Goal: Transaction & Acquisition: Purchase product/service

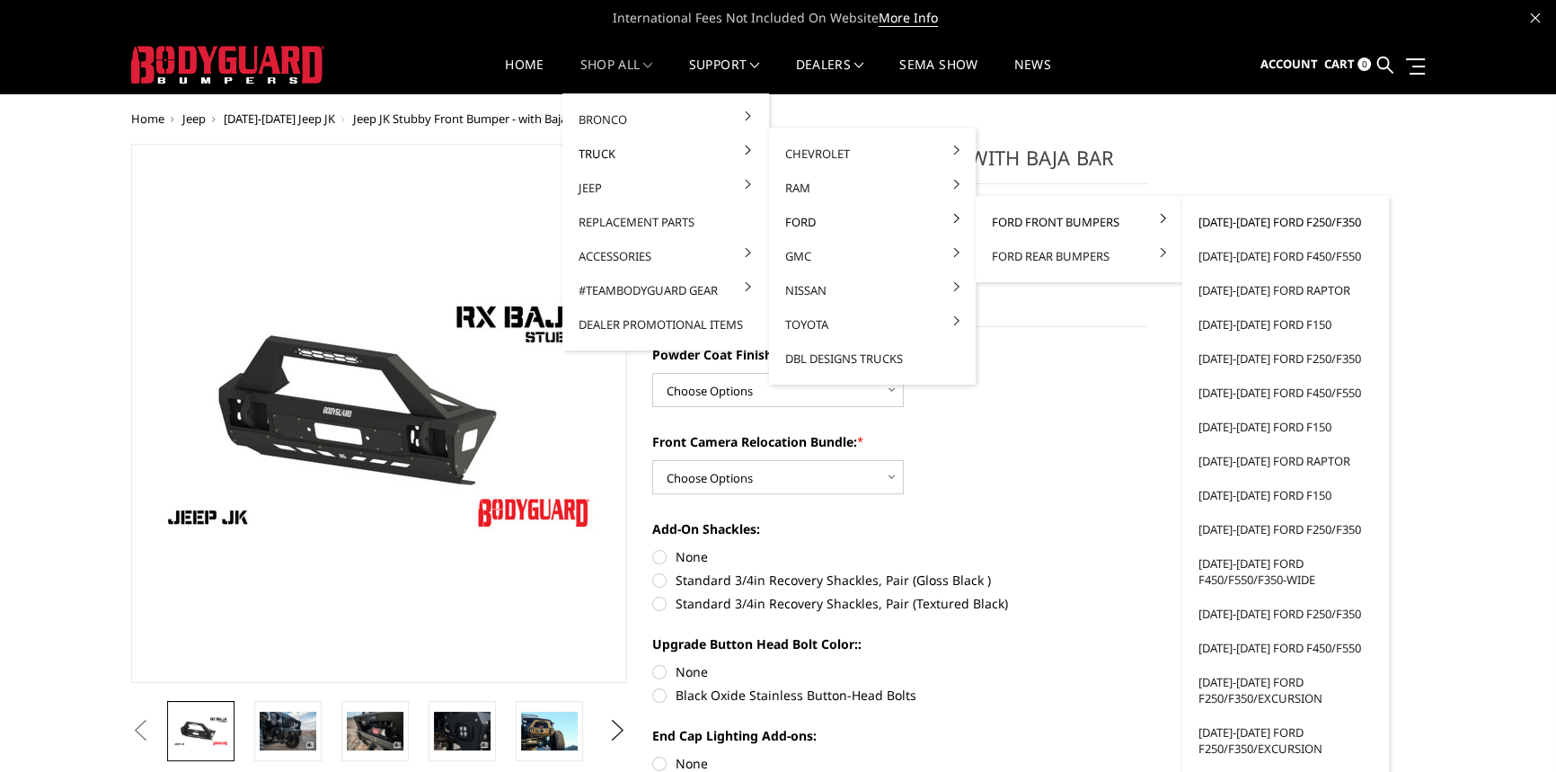
click at [1251, 217] on link "[DATE]-[DATE] Ford F250/F350" at bounding box center [1286, 222] width 192 height 34
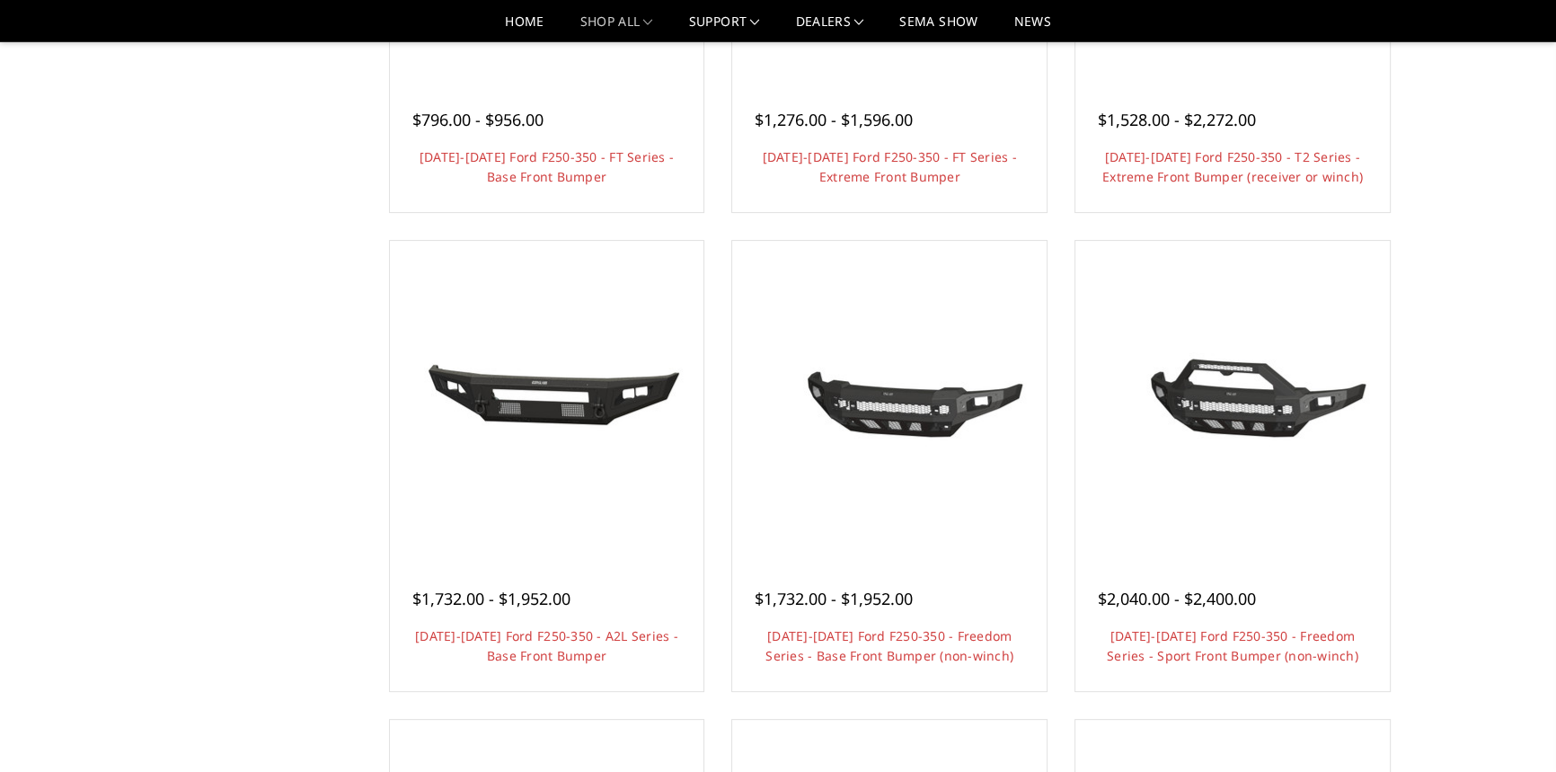
scroll to position [490, 0]
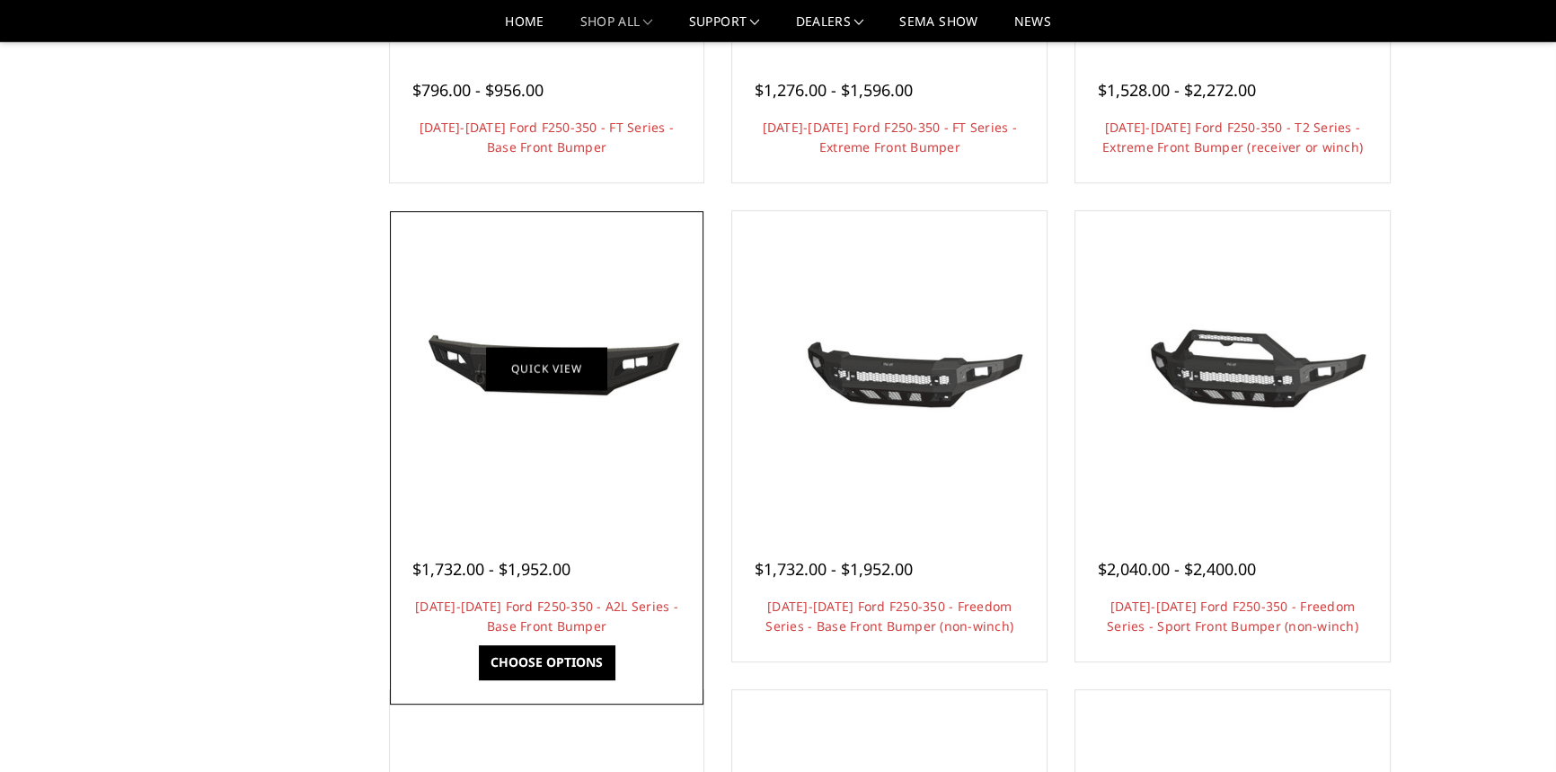
click at [575, 366] on link "Quick view" at bounding box center [546, 368] width 120 height 42
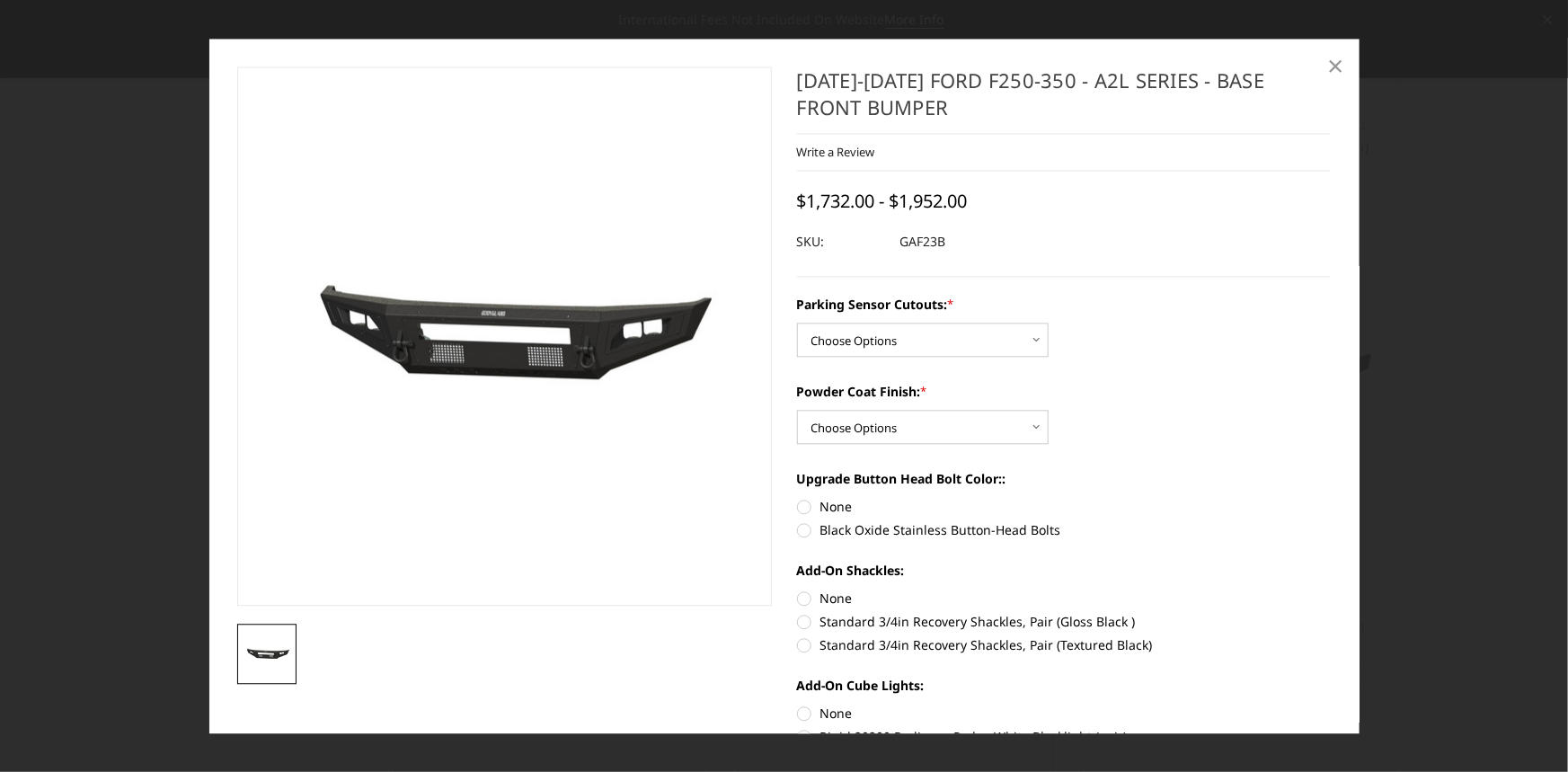
click at [1337, 71] on span "×" at bounding box center [1335, 66] width 16 height 39
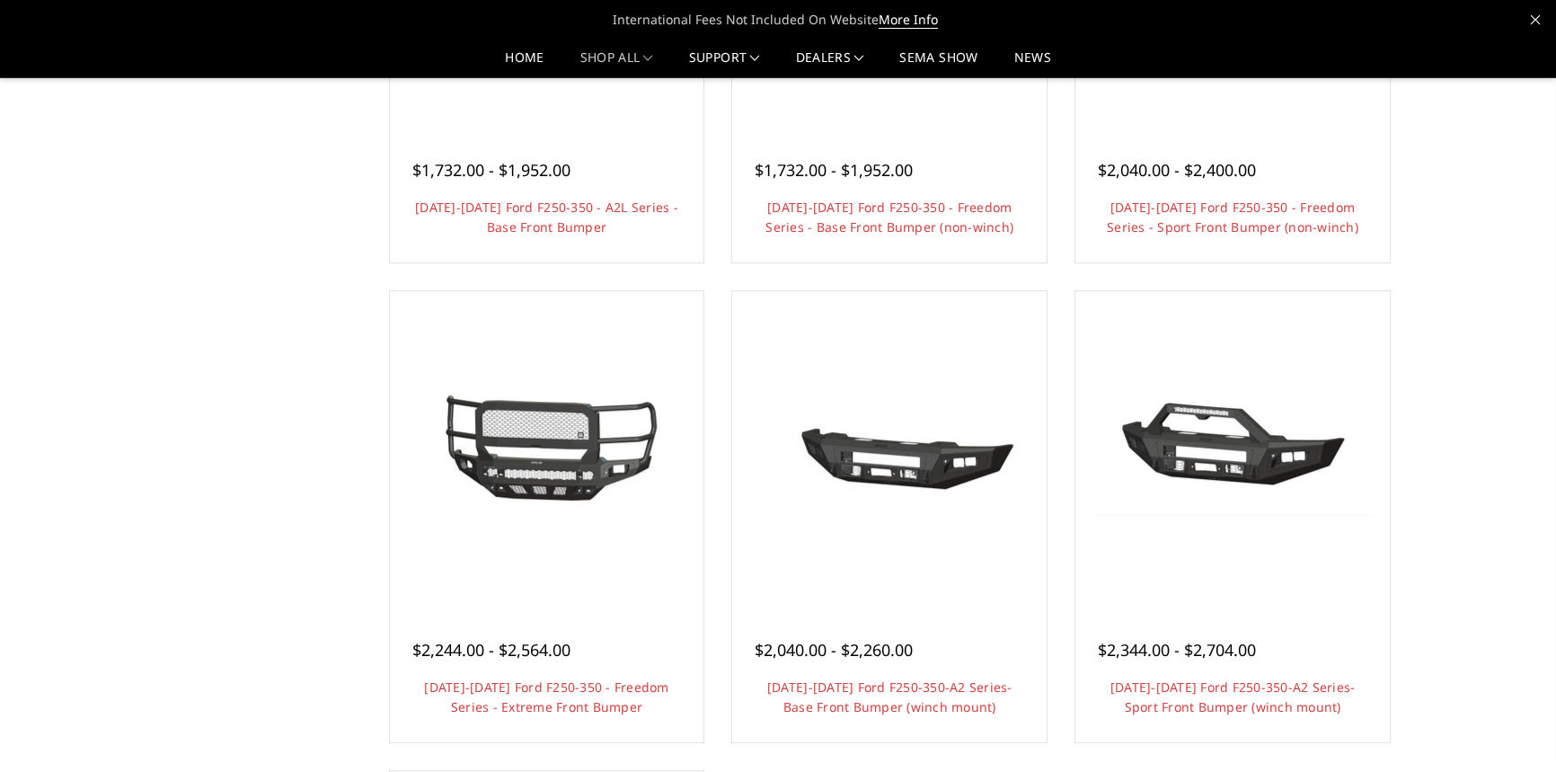
scroll to position [979, 0]
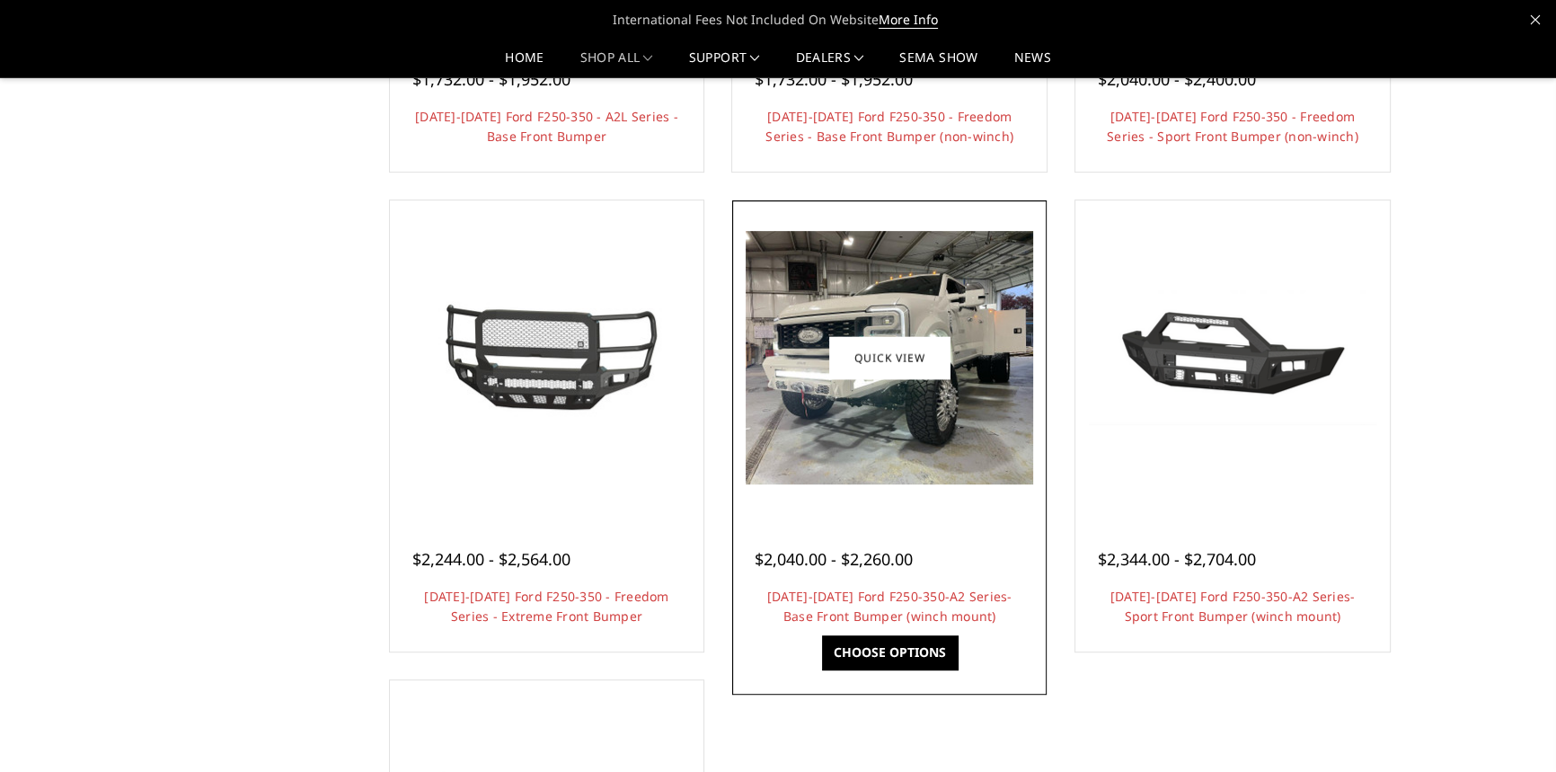
click at [936, 435] on img at bounding box center [889, 357] width 287 height 253
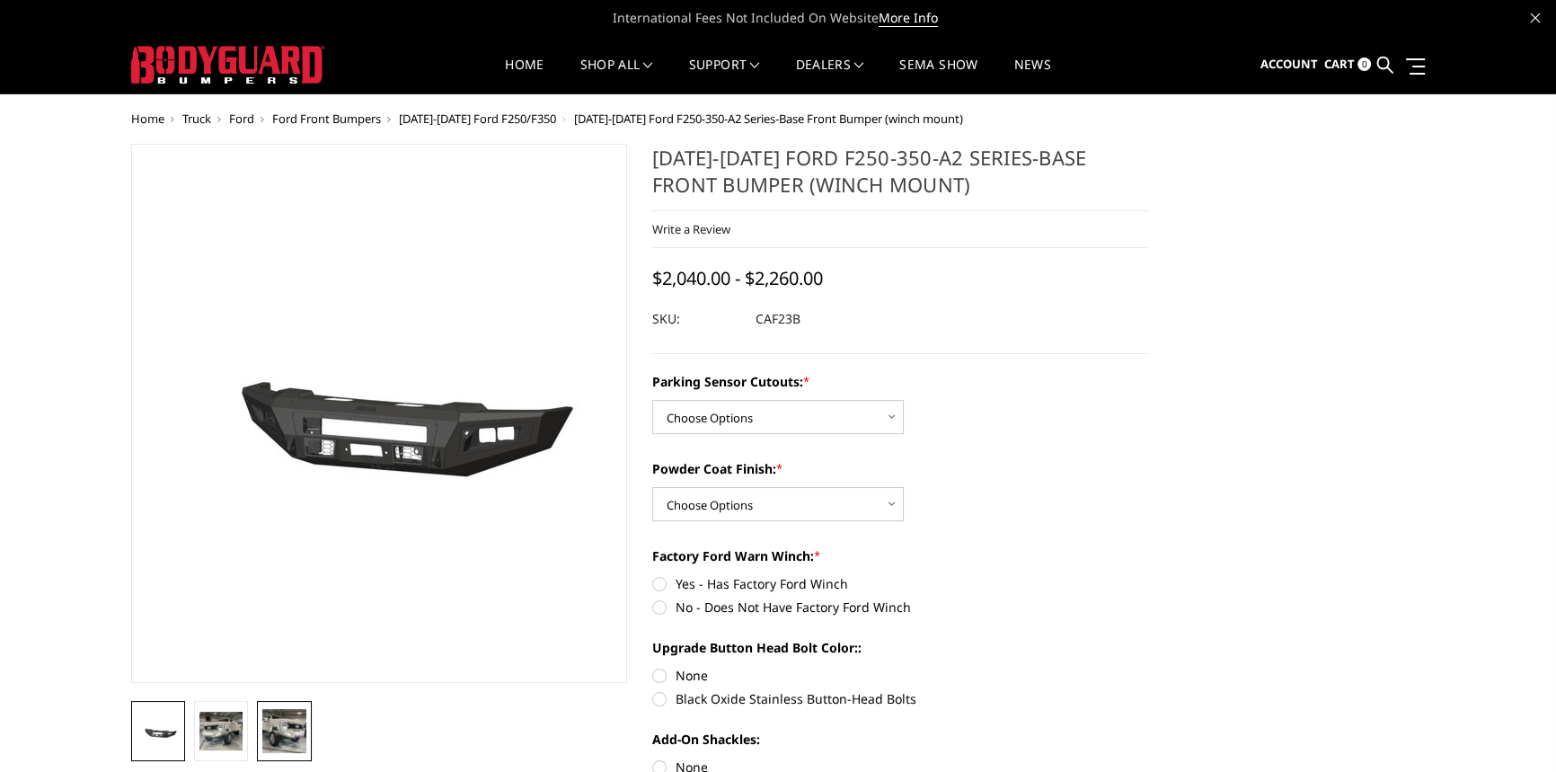
click at [290, 737] on img at bounding box center [283, 730] width 43 height 43
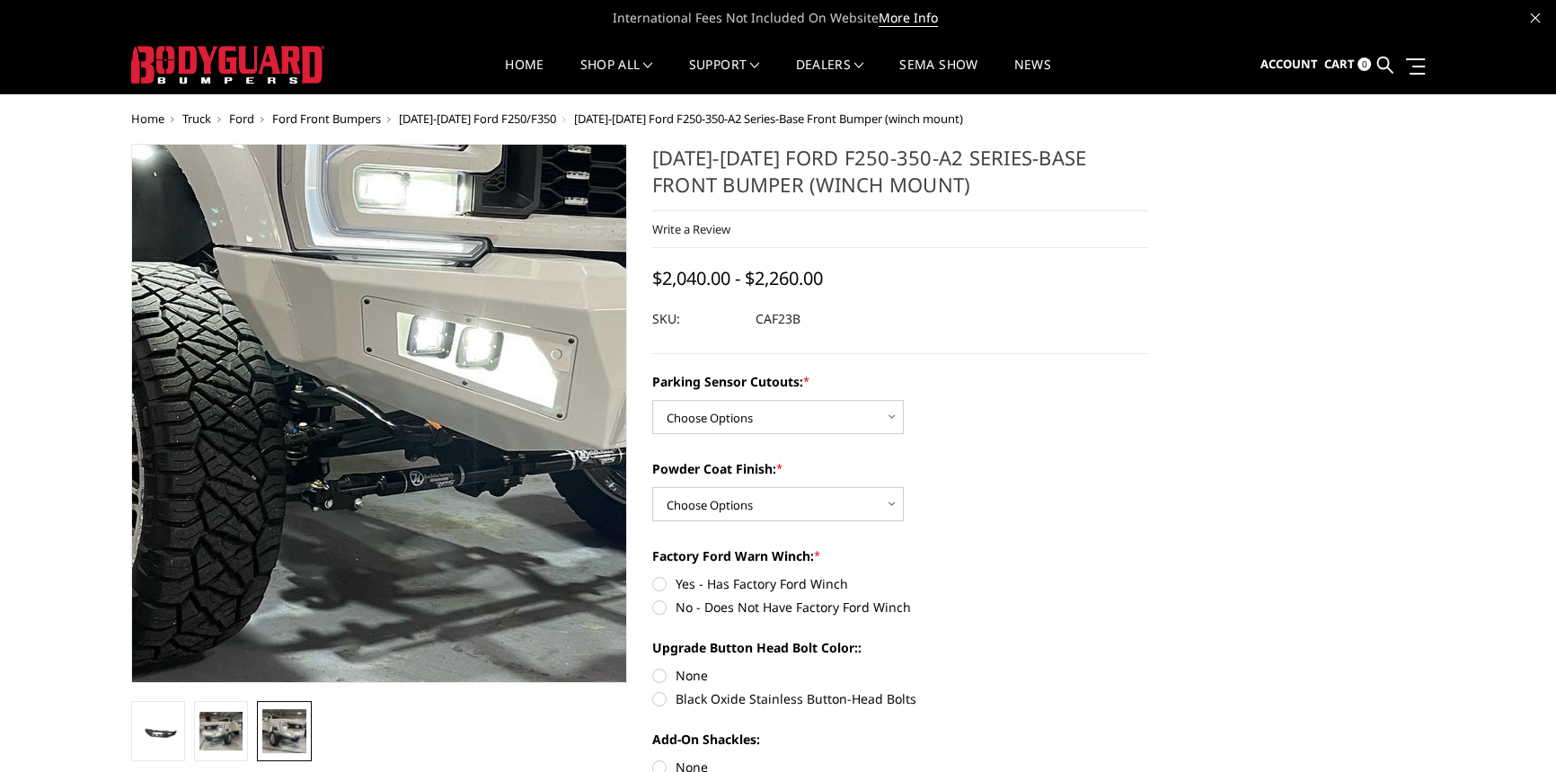
click at [382, 512] on img at bounding box center [394, 281] width 1150 height 1149
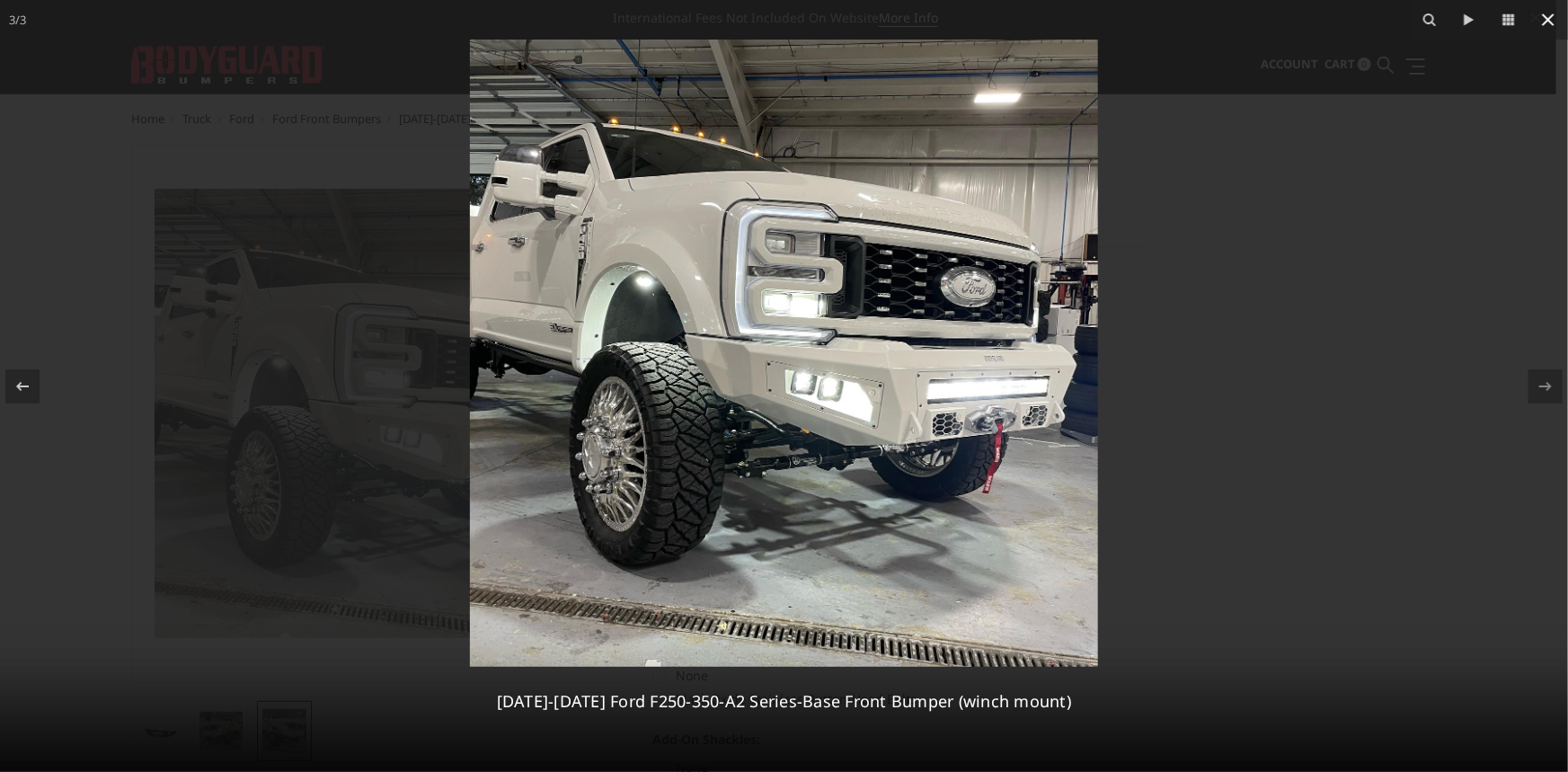
click at [1533, 25] on button at bounding box center [1548, 20] width 40 height 40
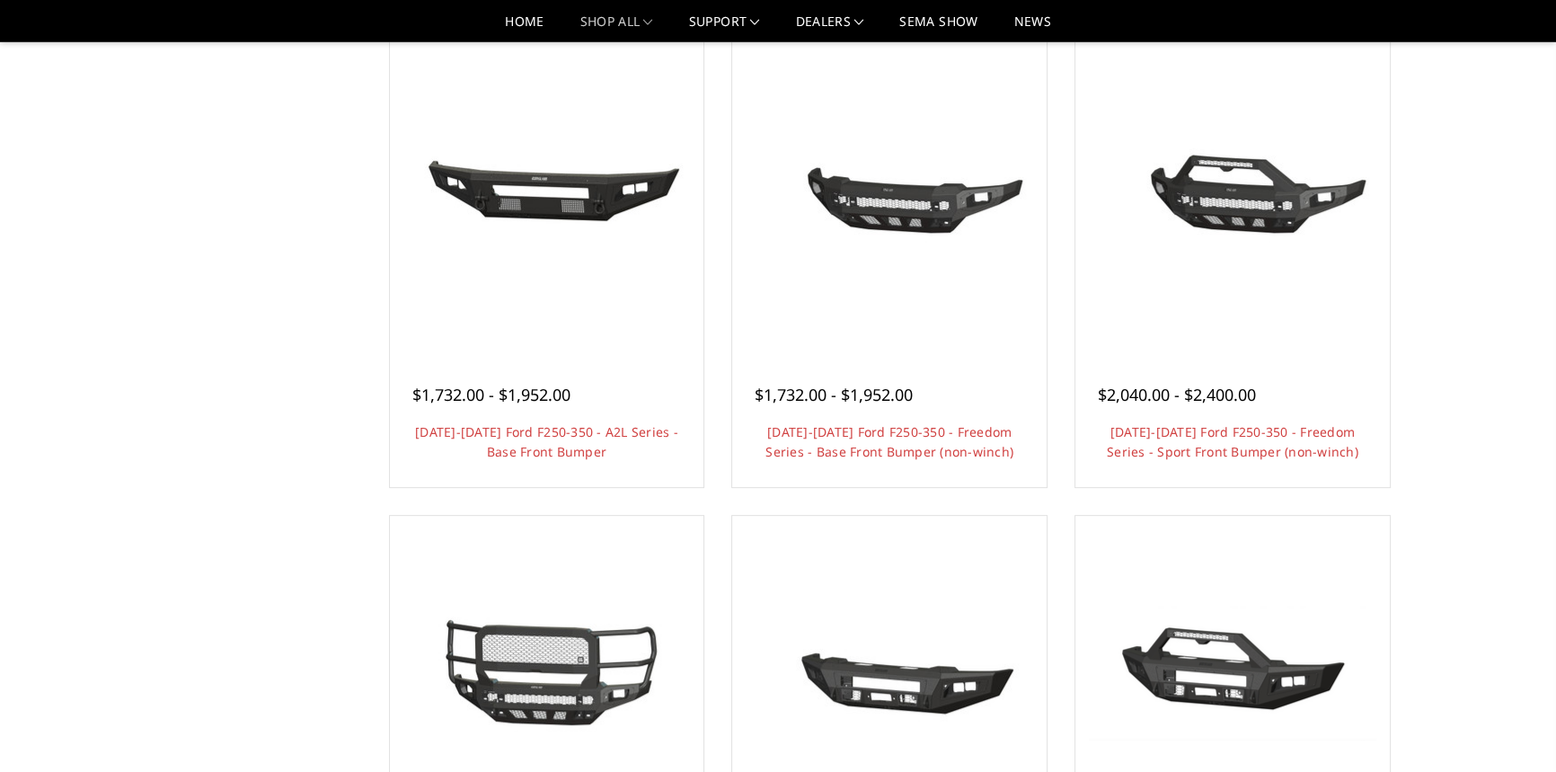
scroll to position [653, 0]
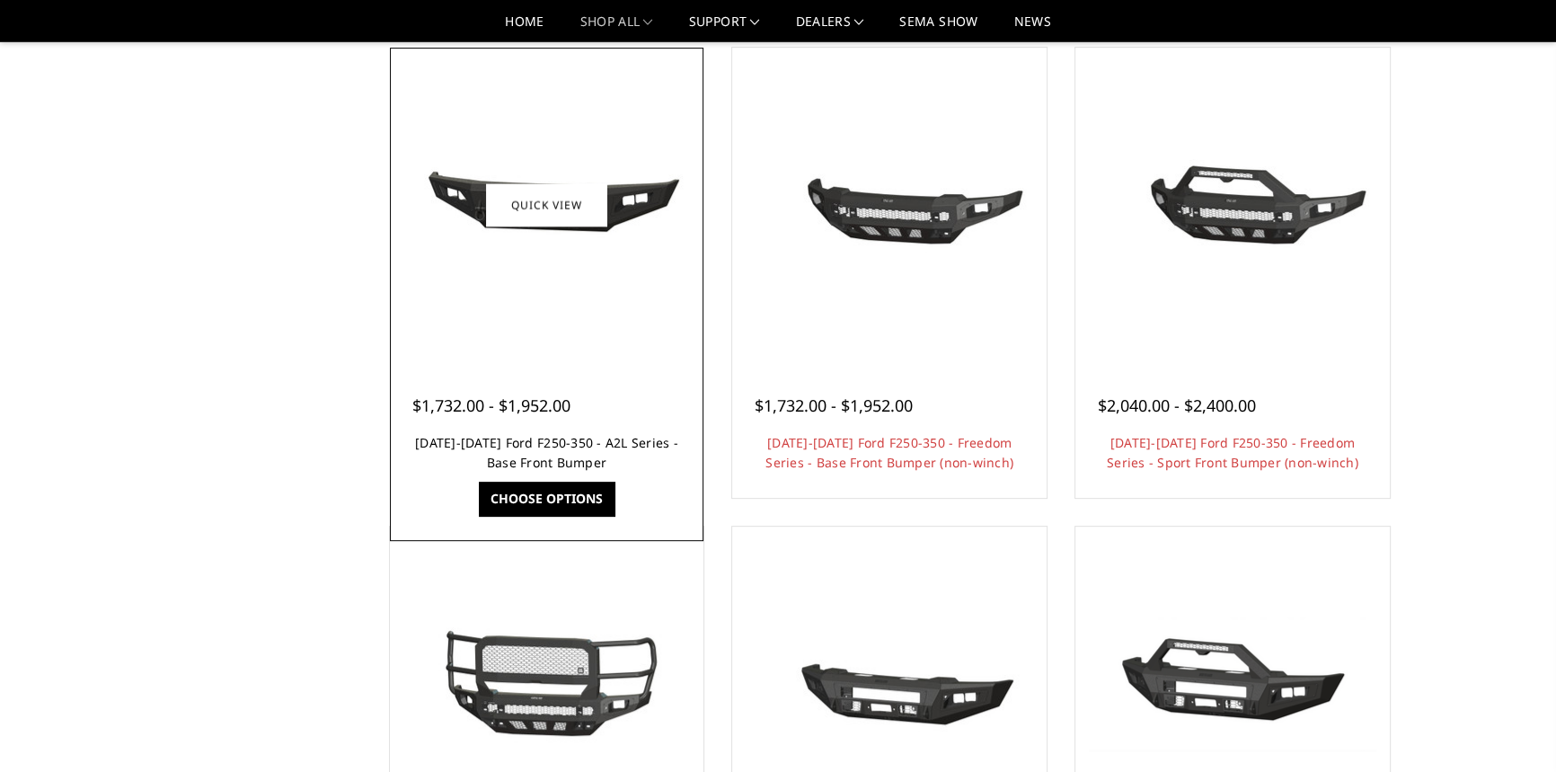
click at [540, 434] on link "2023-2025 Ford F250-350 - A2L Series - Base Front Bumper" at bounding box center [546, 452] width 263 height 37
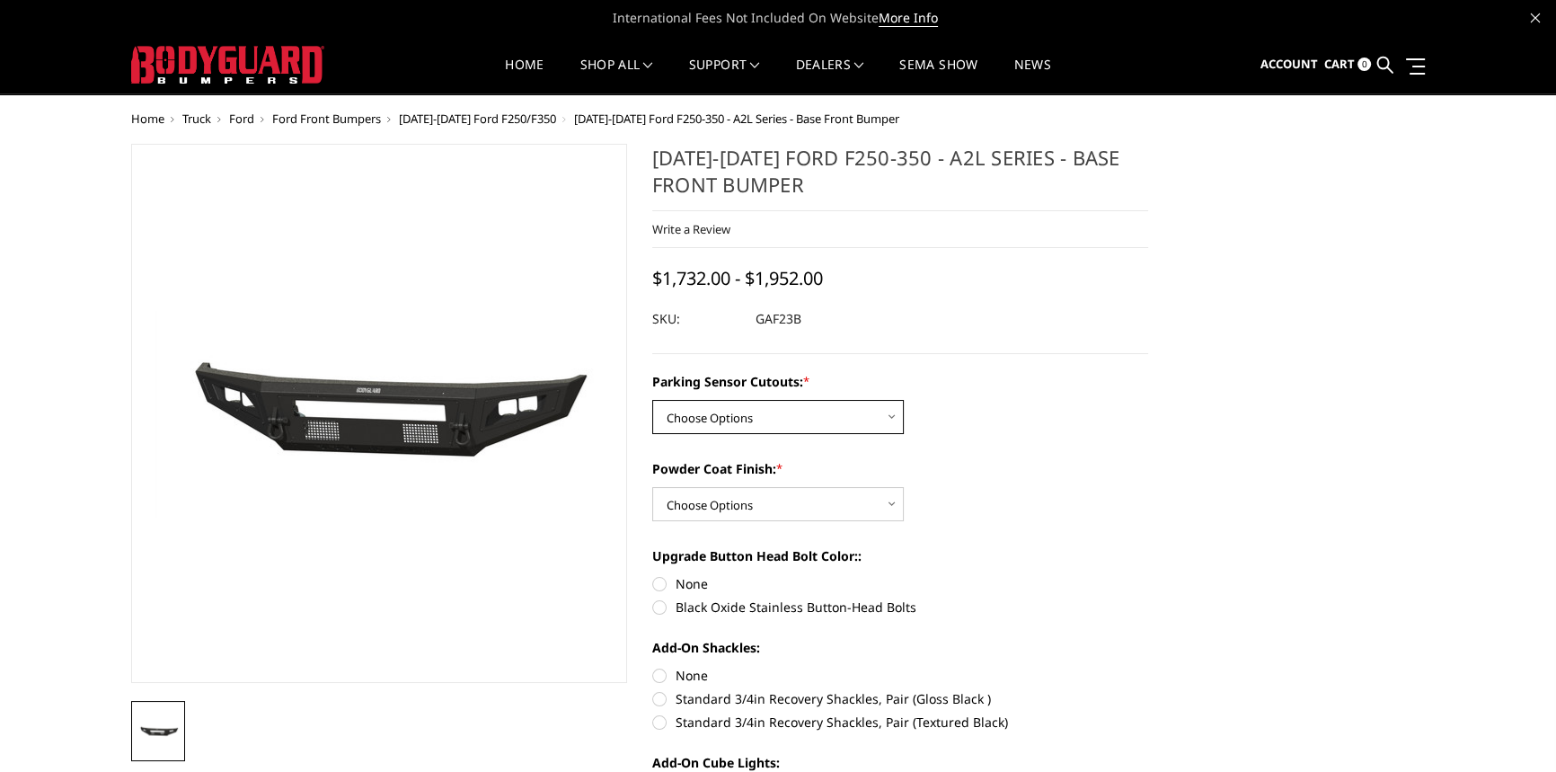
click at [734, 421] on select "Choose Options No - Without Parking Sensor Cutouts Yes - With Parking Sensor Cu…" at bounding box center [778, 417] width 252 height 34
click at [652, 401] on select "Choose Options No - Without Parking Sensor Cutouts Yes - With Parking Sensor Cu…" at bounding box center [778, 417] width 252 height 34
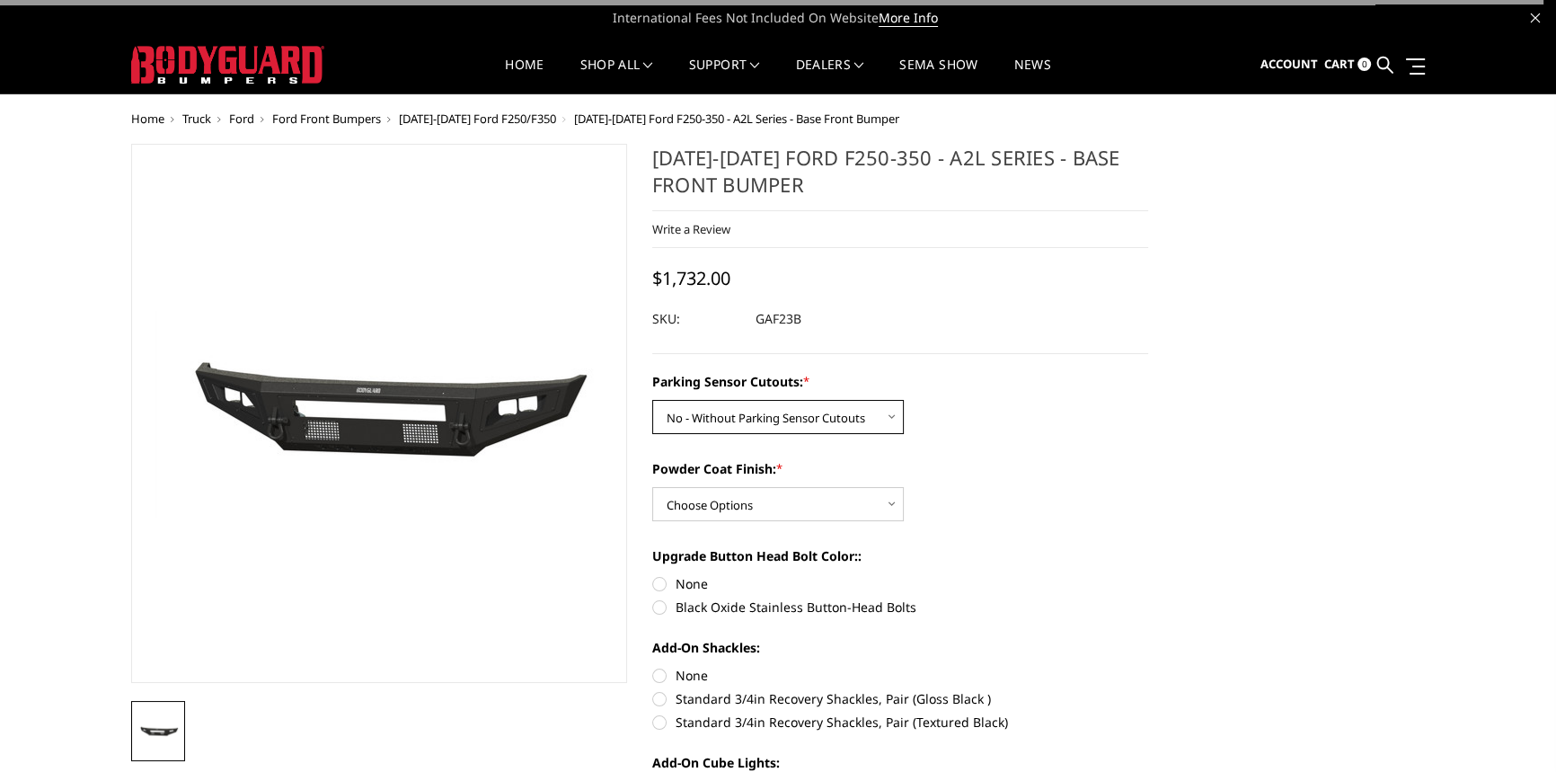
click at [711, 420] on select "Choose Options No - Without Parking Sensor Cutouts Yes - With Parking Sensor Cu…" at bounding box center [778, 417] width 252 height 34
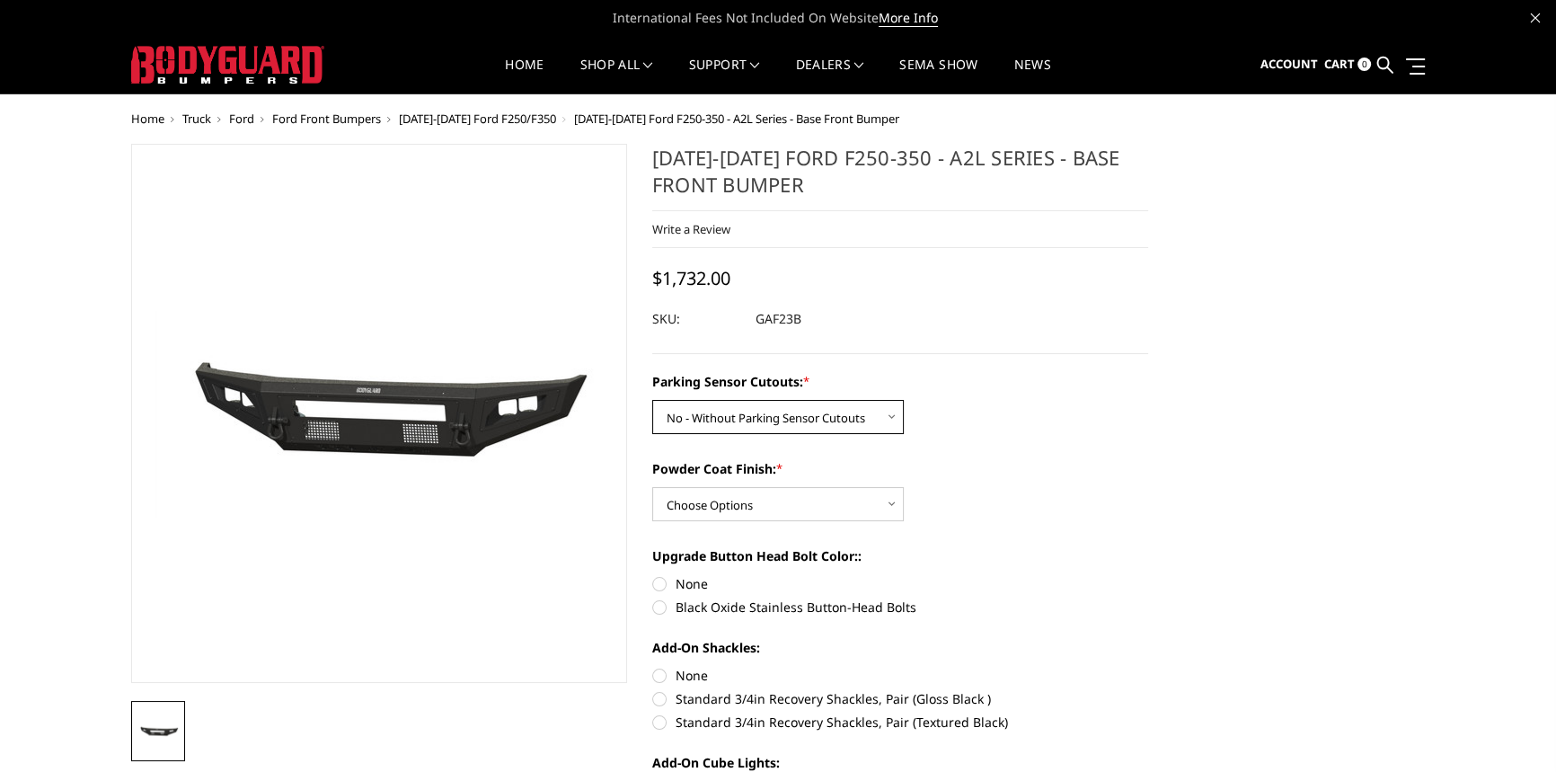
select select "3471"
click at [652, 401] on select "Choose Options No - Without Parking Sensor Cutouts Yes - With Parking Sensor Cu…" at bounding box center [778, 417] width 252 height 34
click at [708, 506] on select "Choose Options Bare Metal Textured Black Powder Coat" at bounding box center [778, 504] width 252 height 34
select select "3473"
click at [652, 488] on select "Choose Options Bare Metal Textured Black Powder Coat" at bounding box center [778, 504] width 252 height 34
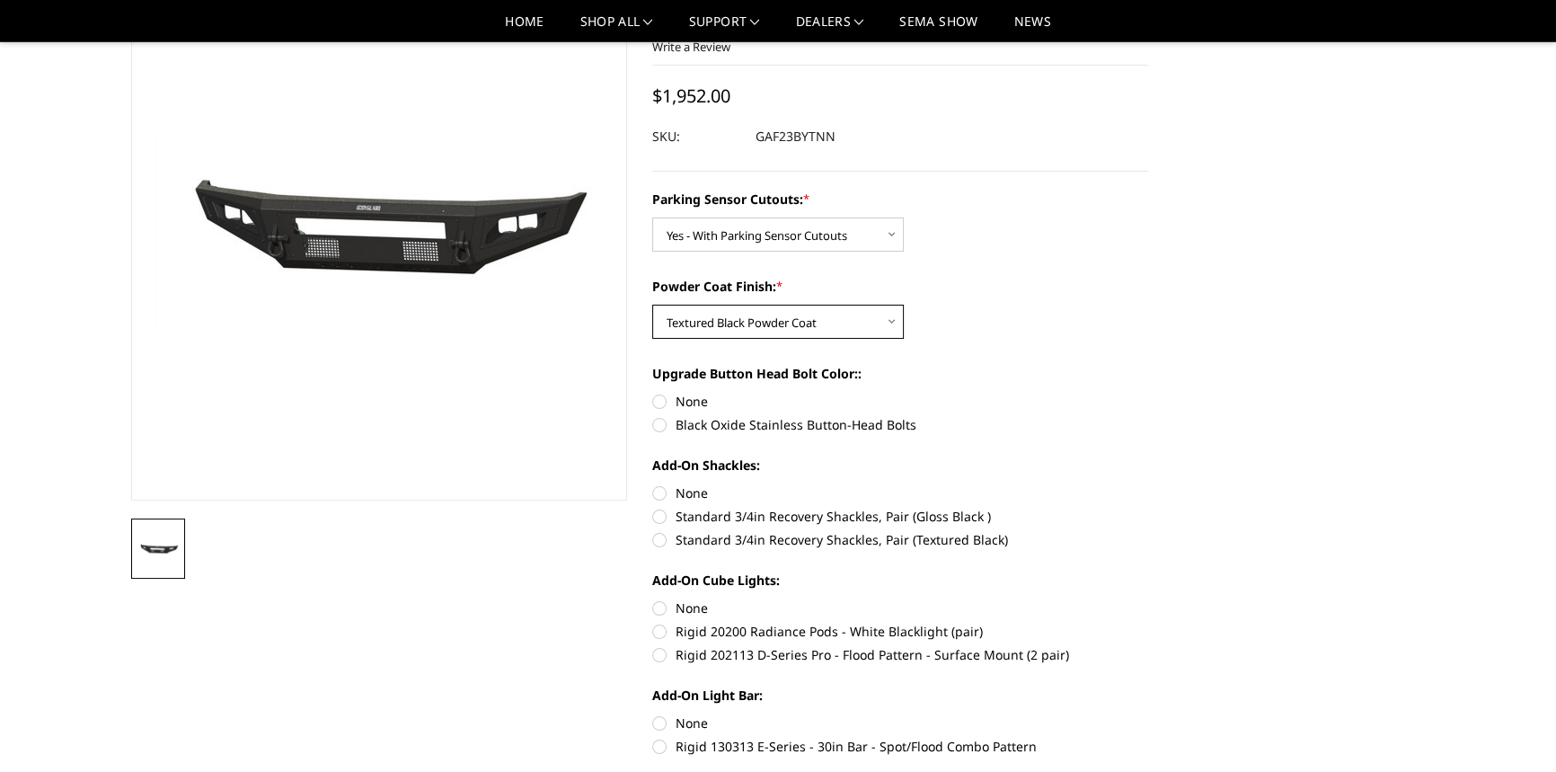
scroll to position [163, 0]
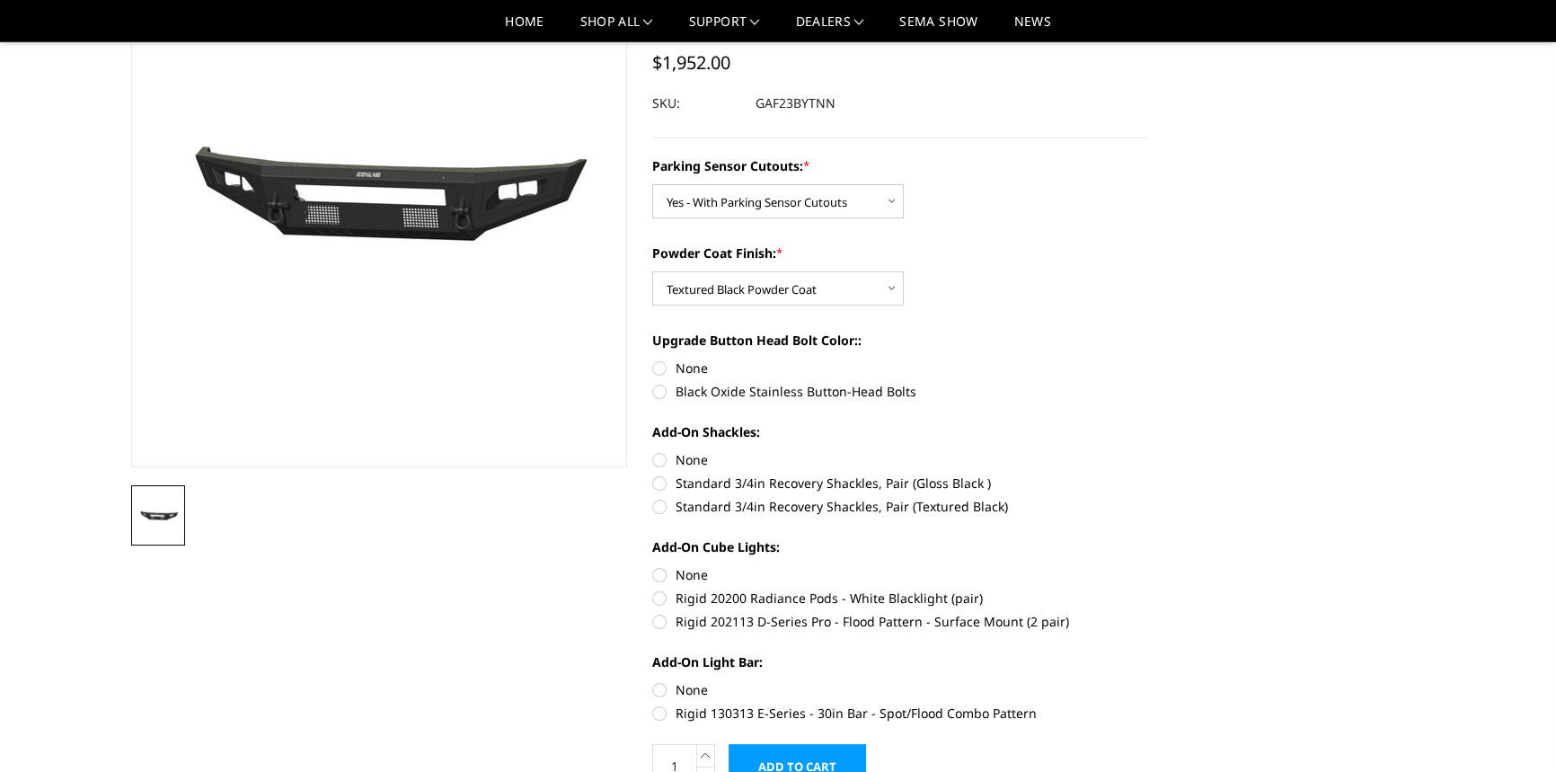
click at [660, 370] on label "None" at bounding box center [900, 367] width 496 height 19
click at [653, 359] on input "None" at bounding box center [652, 358] width 1 height 1
radio input "true"
click at [657, 458] on label "None" at bounding box center [900, 459] width 496 height 19
click at [653, 451] on input "None" at bounding box center [652, 450] width 1 height 1
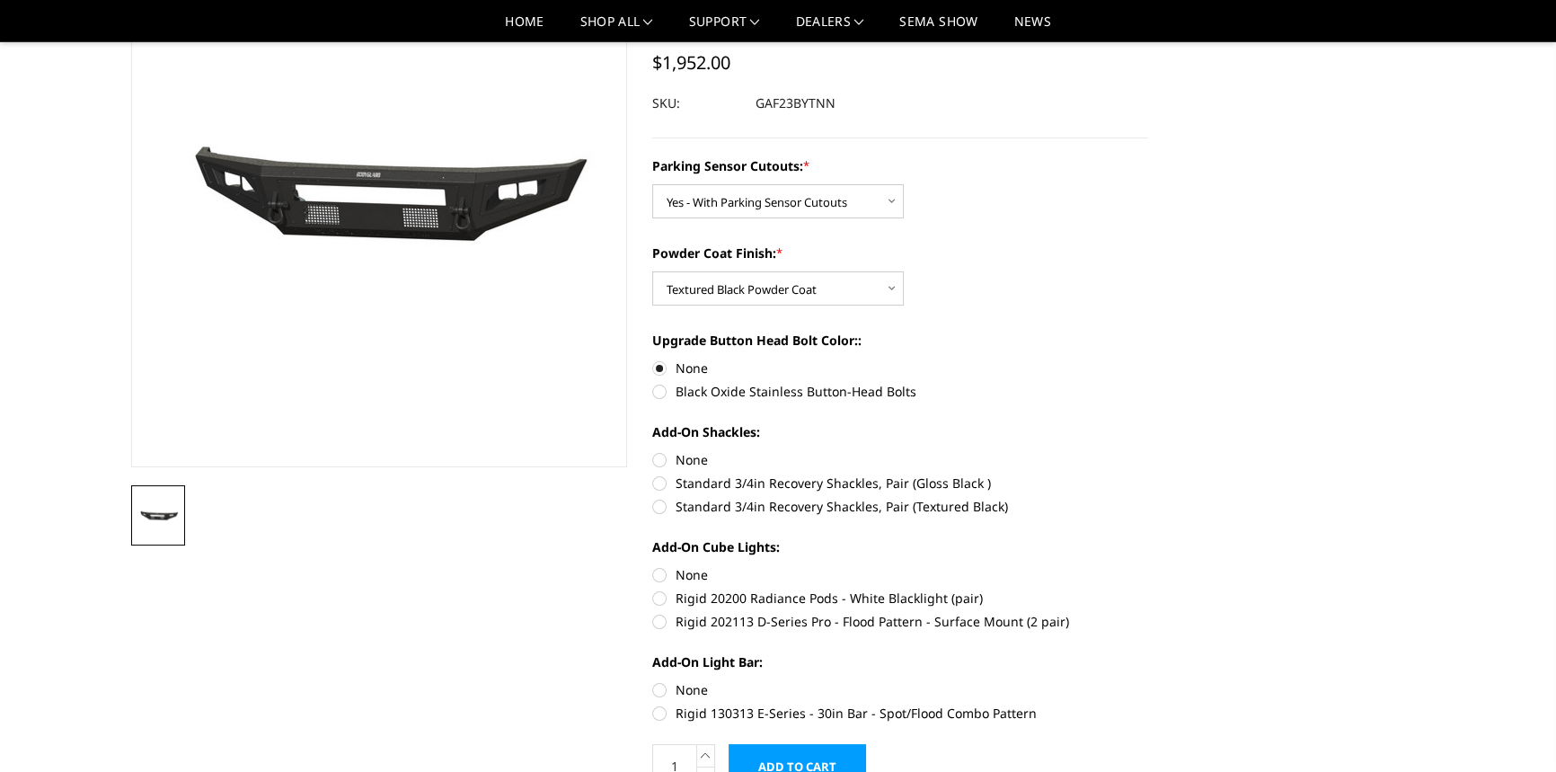
radio input "true"
click at [659, 572] on label "None" at bounding box center [900, 574] width 496 height 19
click at [653, 566] on input "None" at bounding box center [652, 565] width 1 height 1
radio input "true"
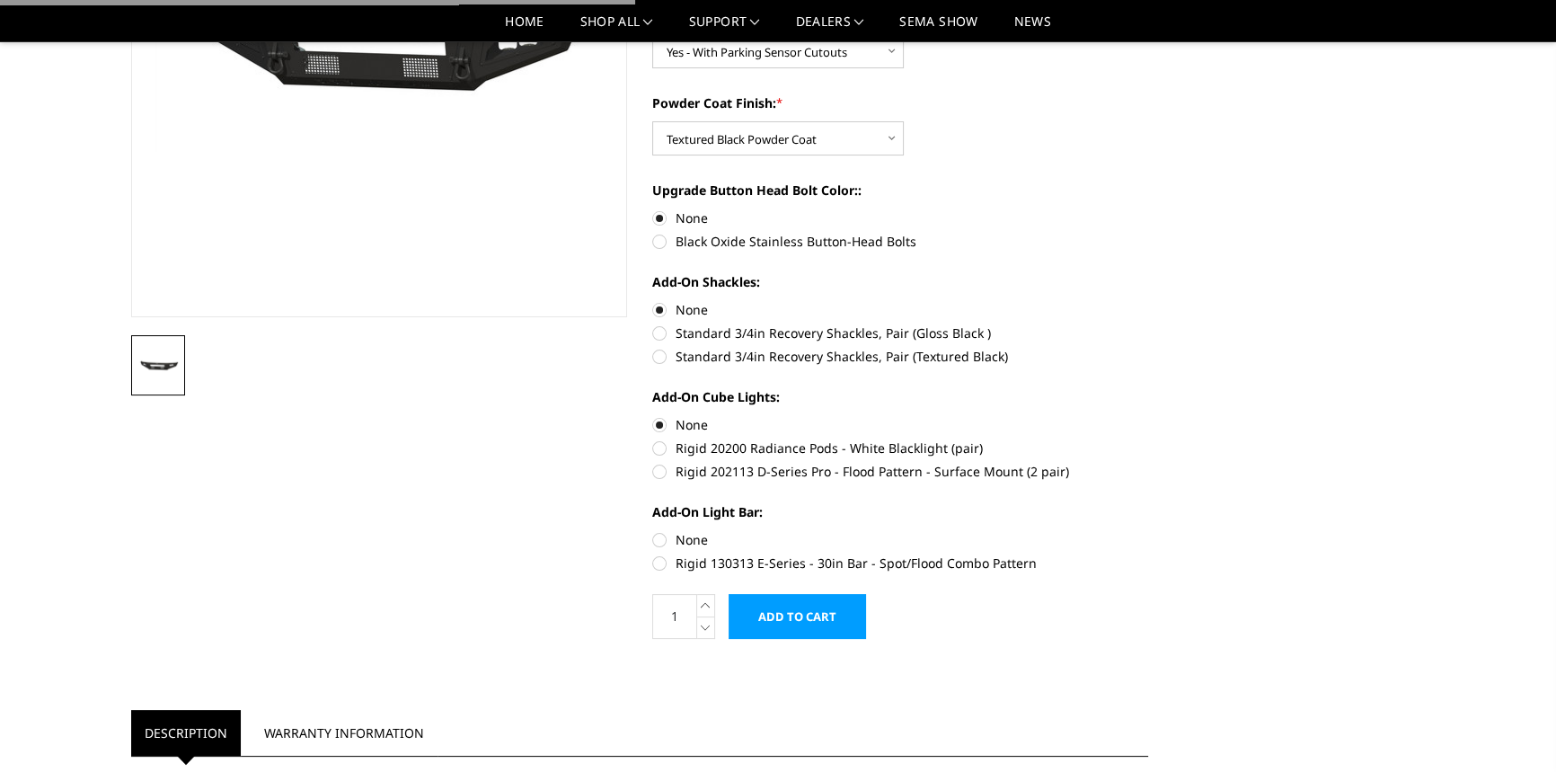
scroll to position [326, 0]
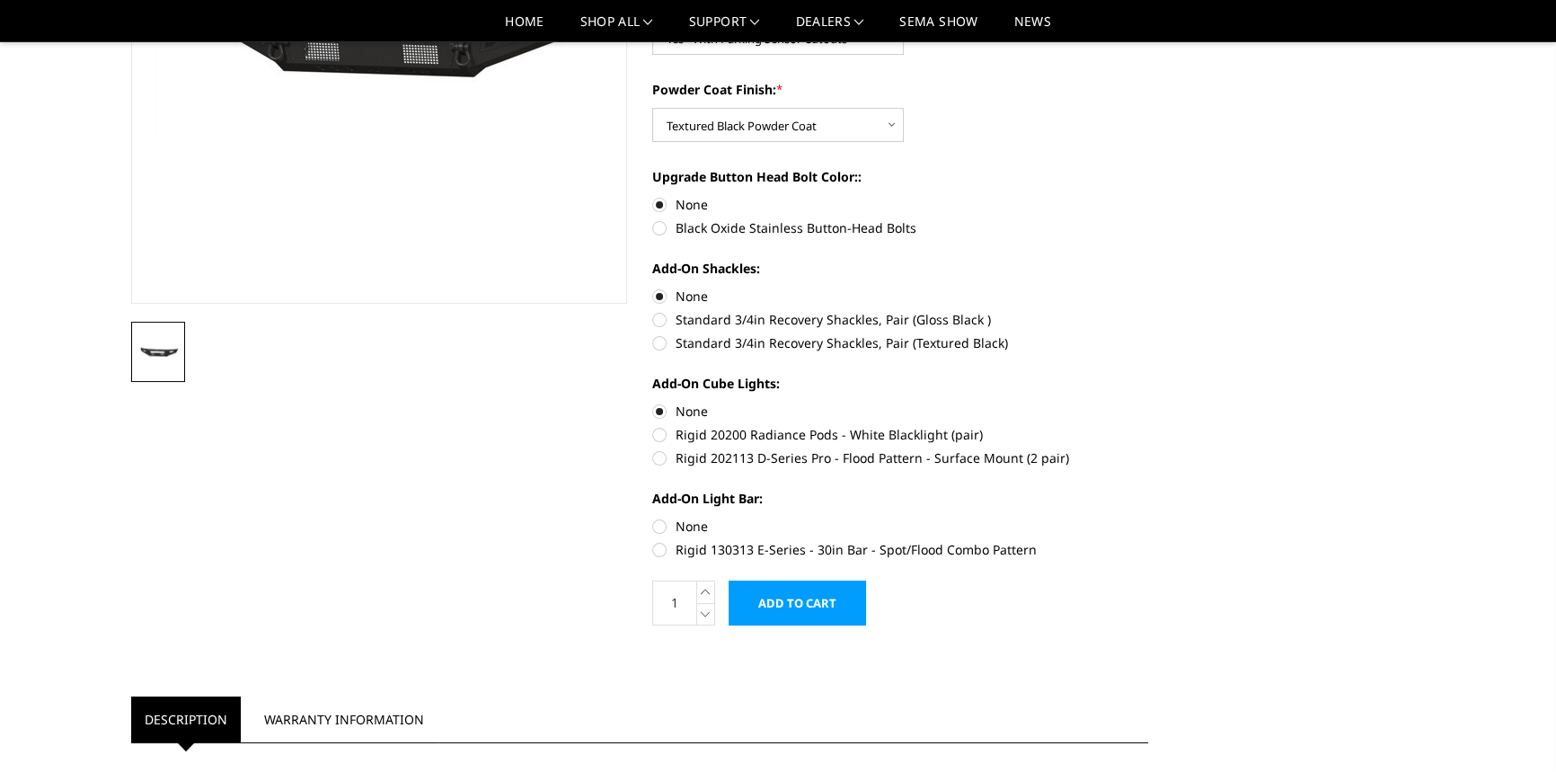
click at [656, 523] on label "None" at bounding box center [900, 526] width 496 height 19
click at [653, 517] on input "None" at bounding box center [652, 517] width 1 height 1
radio input "true"
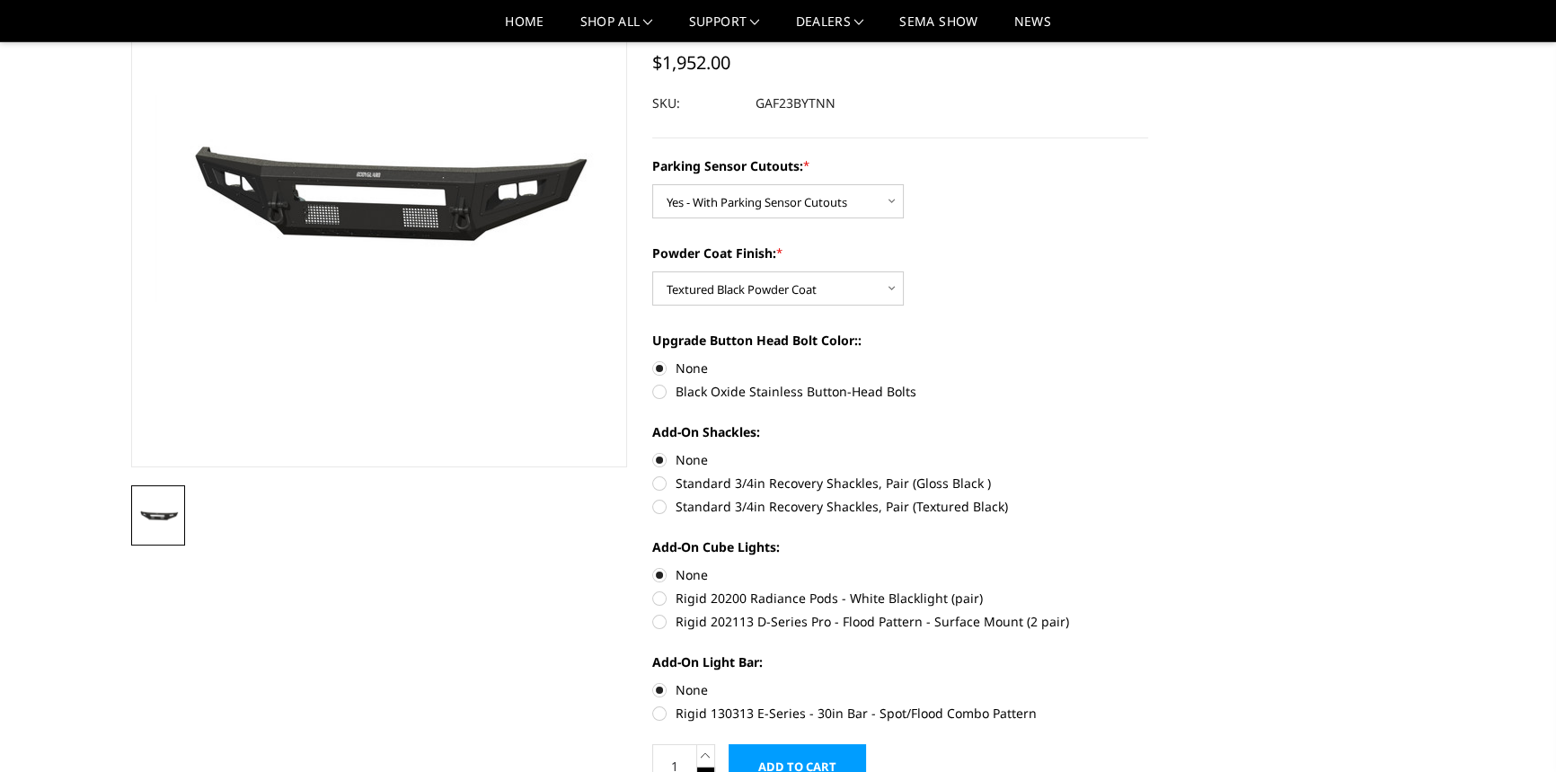
scroll to position [408, 0]
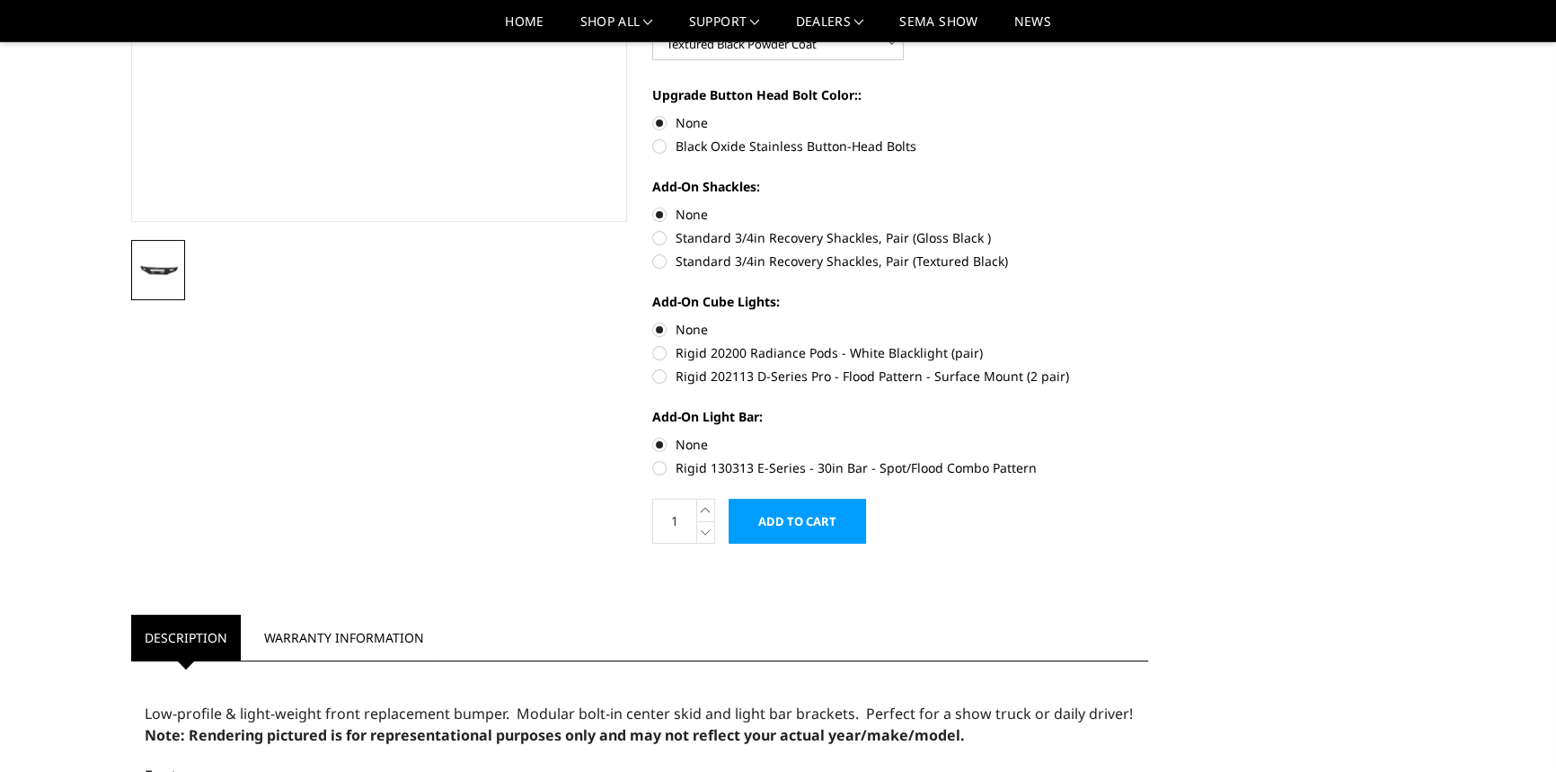
click at [771, 517] on input "Add to Cart" at bounding box center [797, 521] width 137 height 45
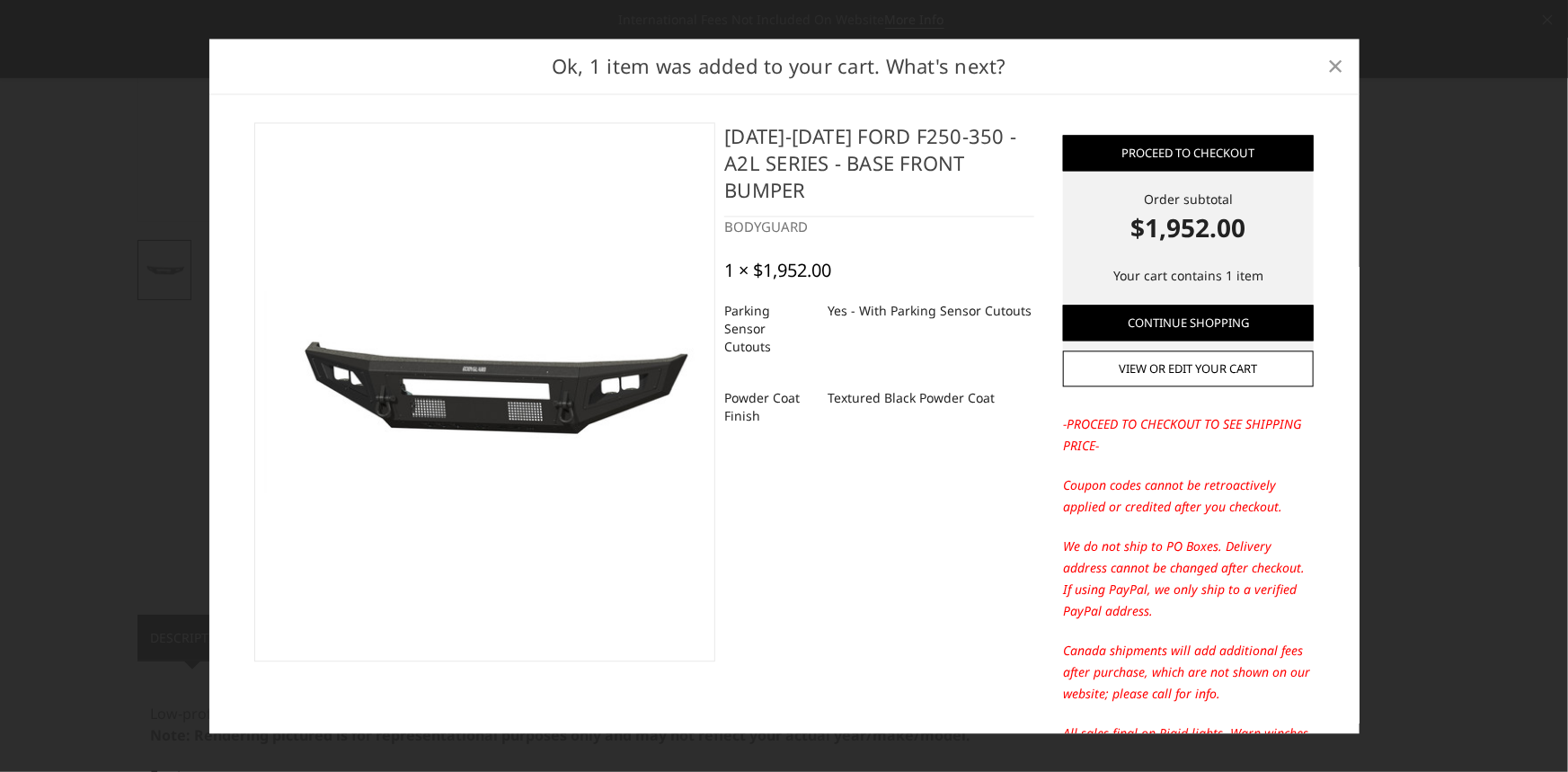
click at [1332, 64] on span "×" at bounding box center [1335, 66] width 16 height 39
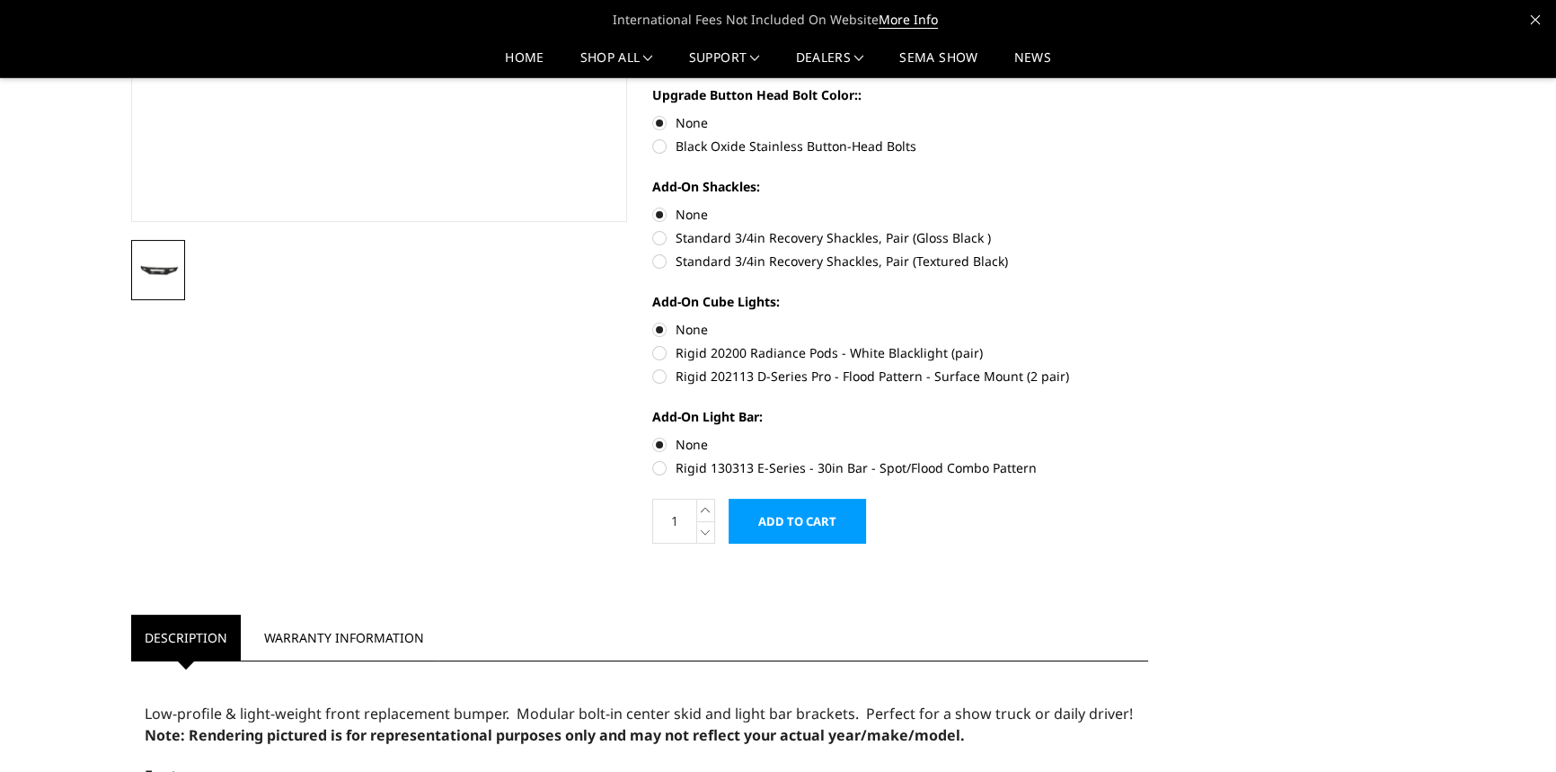
scroll to position [81, 0]
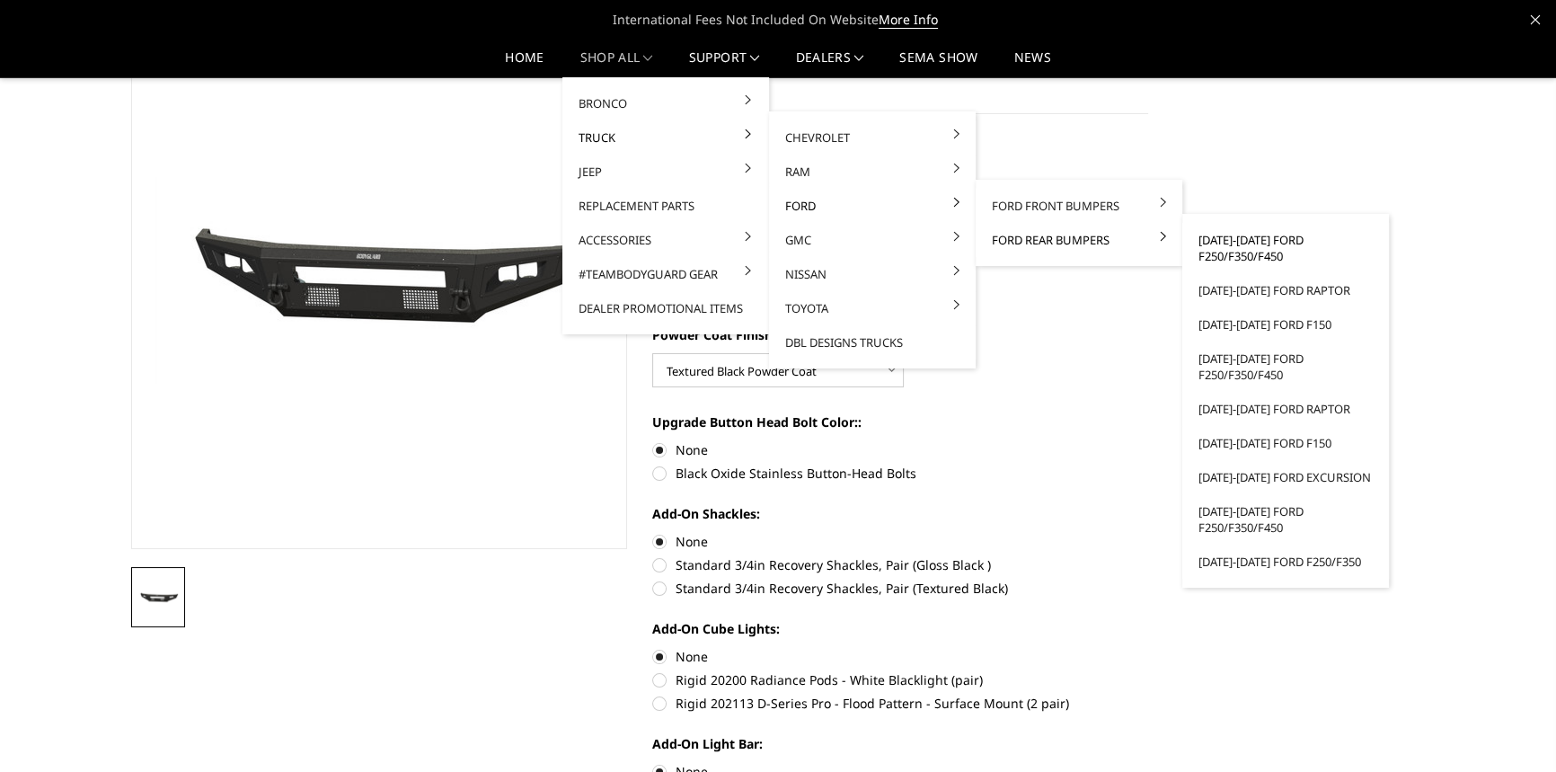
click at [1214, 238] on link "[DATE]-[DATE] Ford F250/F350/F450" at bounding box center [1286, 248] width 192 height 50
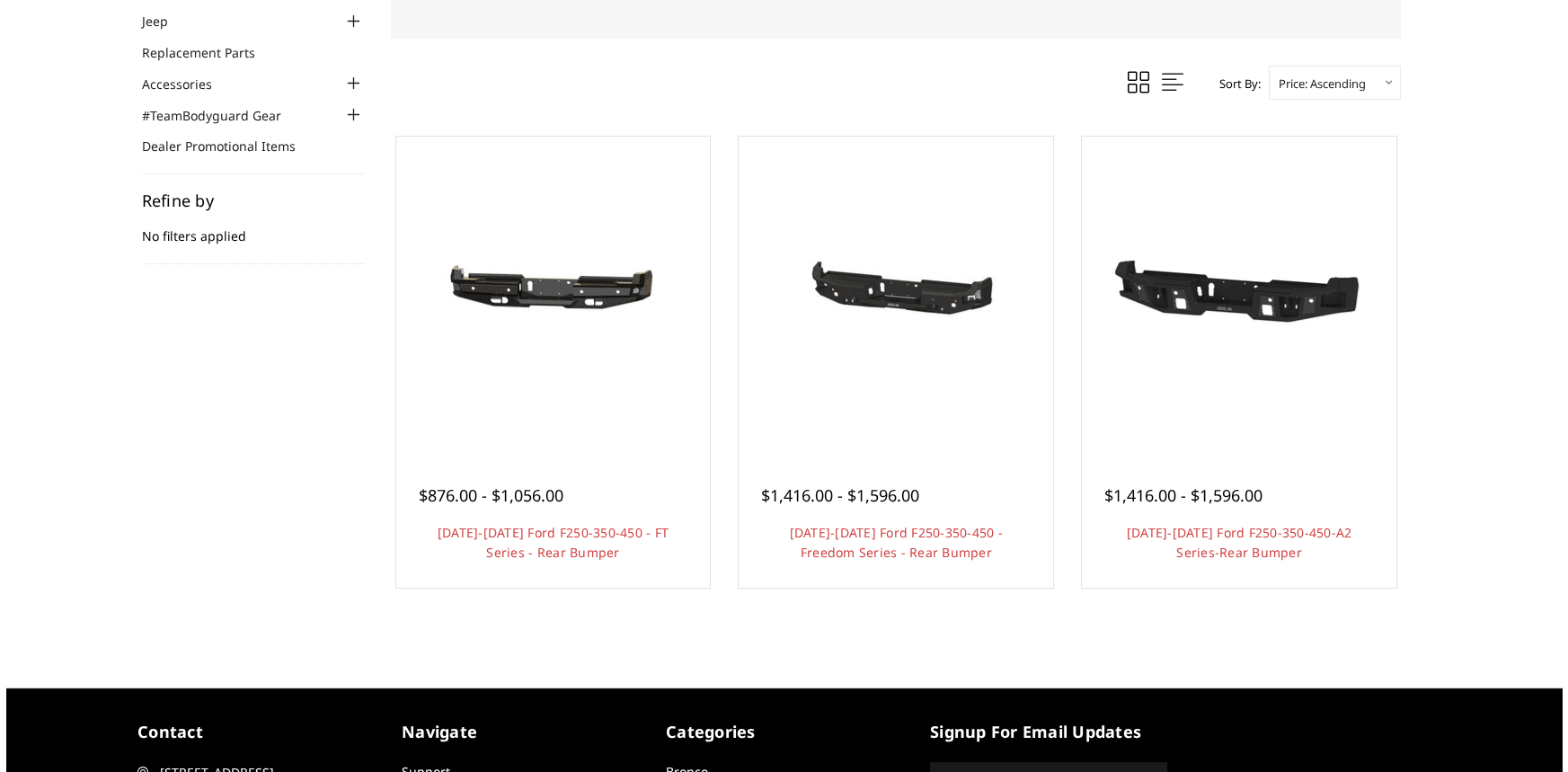
scroll to position [244, 0]
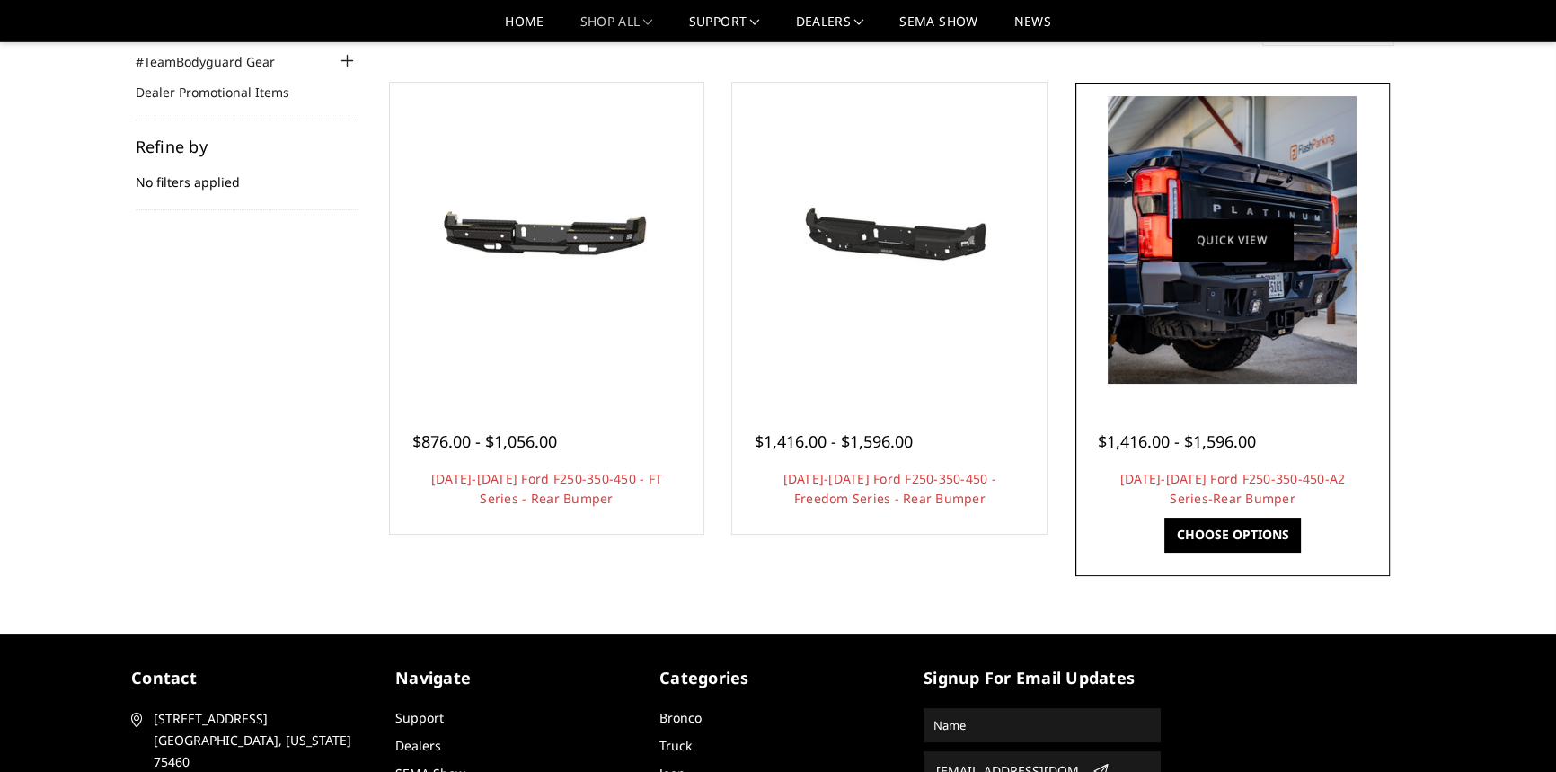
click at [1287, 234] on link "Quick view" at bounding box center [1232, 239] width 120 height 42
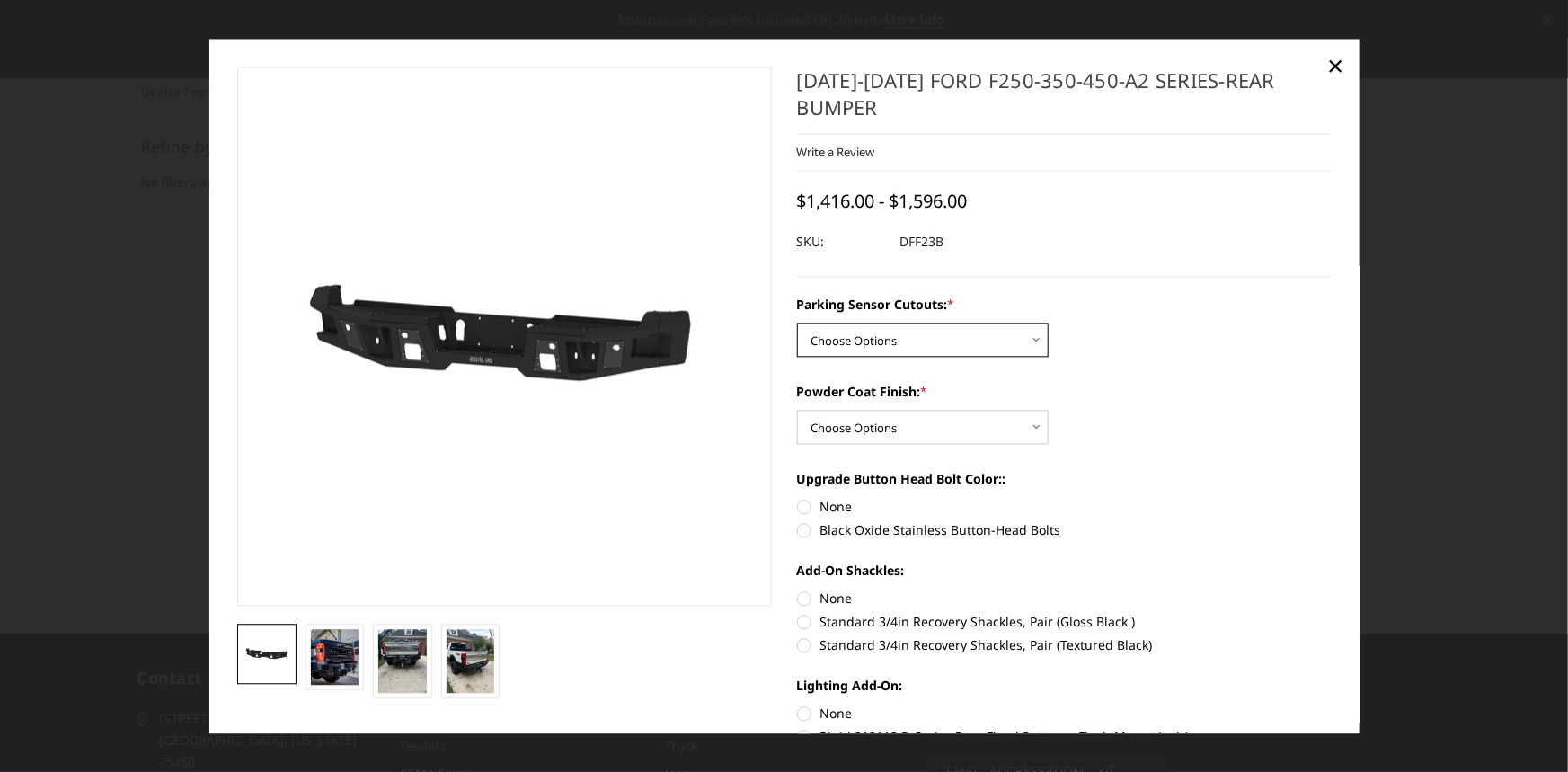
click at [869, 334] on select "Choose Options Yes-With Parking Sensor Cutouts No-Without Parking Sensor Cutouts" at bounding box center [923, 340] width 252 height 34
select select "2436"
click at [797, 323] on select "Choose Options Yes-With Parking Sensor Cutouts No-Without Parking Sensor Cutouts" at bounding box center [923, 340] width 252 height 34
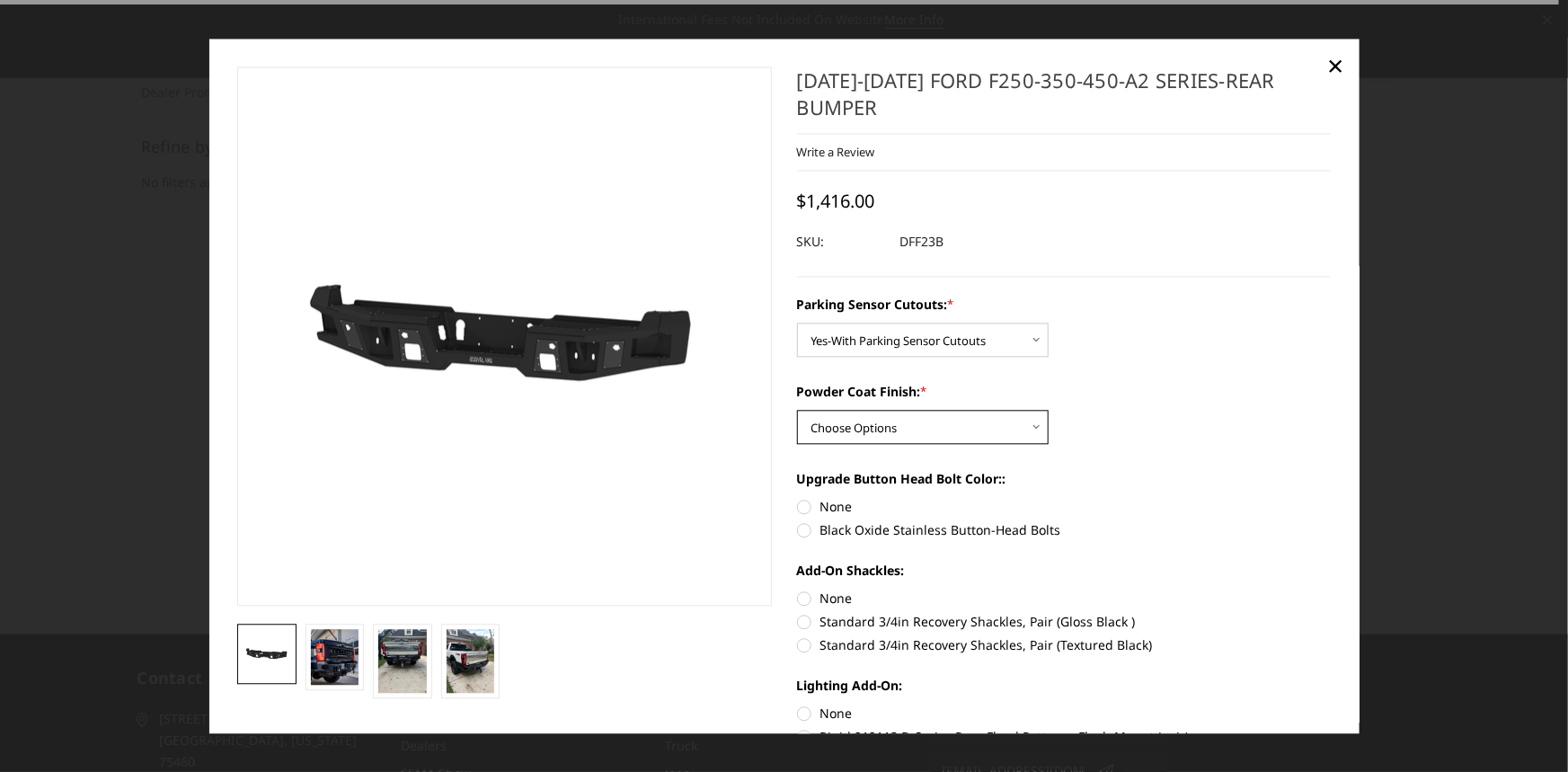
click at [836, 428] on select "Choose Options Bare Metal Textured Black Powder Coat" at bounding box center [923, 427] width 252 height 34
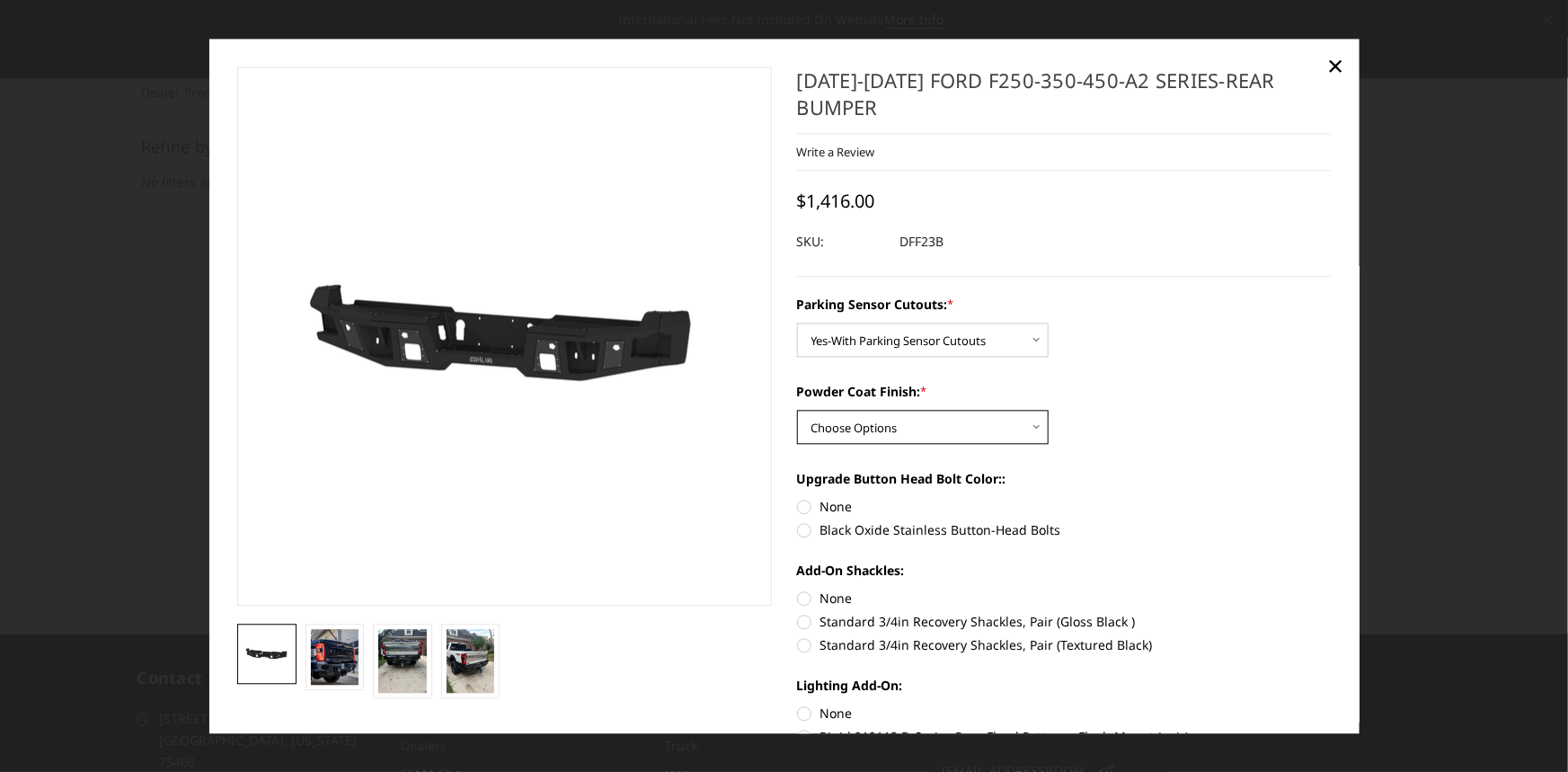
select select "2439"
click at [797, 411] on select "Choose Options Bare Metal Textured Black Powder Coat" at bounding box center [923, 427] width 252 height 34
click at [798, 509] on label "None" at bounding box center [1064, 506] width 535 height 19
click at [798, 498] on input "None" at bounding box center [797, 497] width 1 height 1
radio input "true"
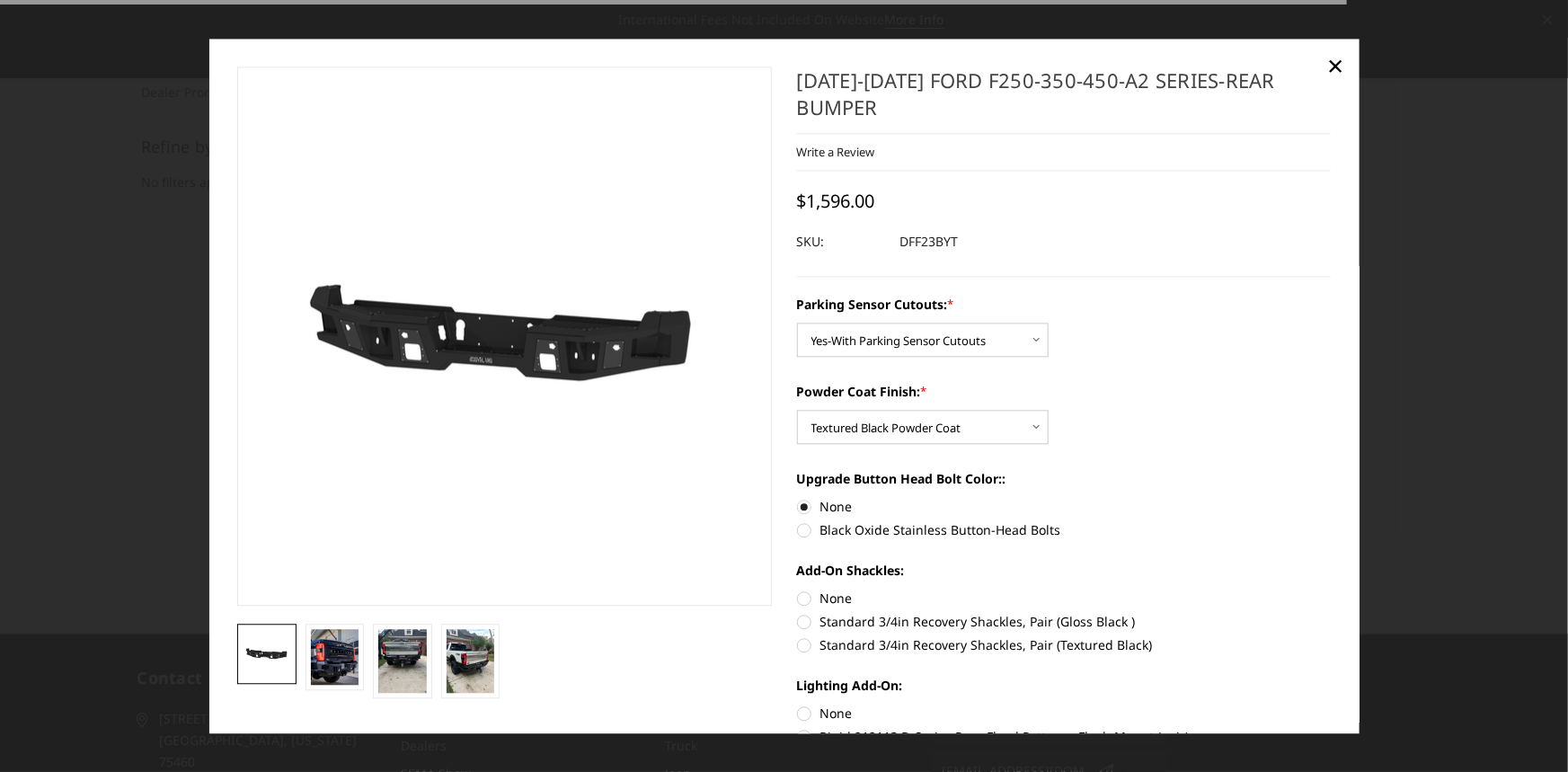
click at [797, 597] on label "None" at bounding box center [1064, 597] width 535 height 19
click at [797, 589] on input "None" at bounding box center [797, 588] width 1 height 1
radio input "true"
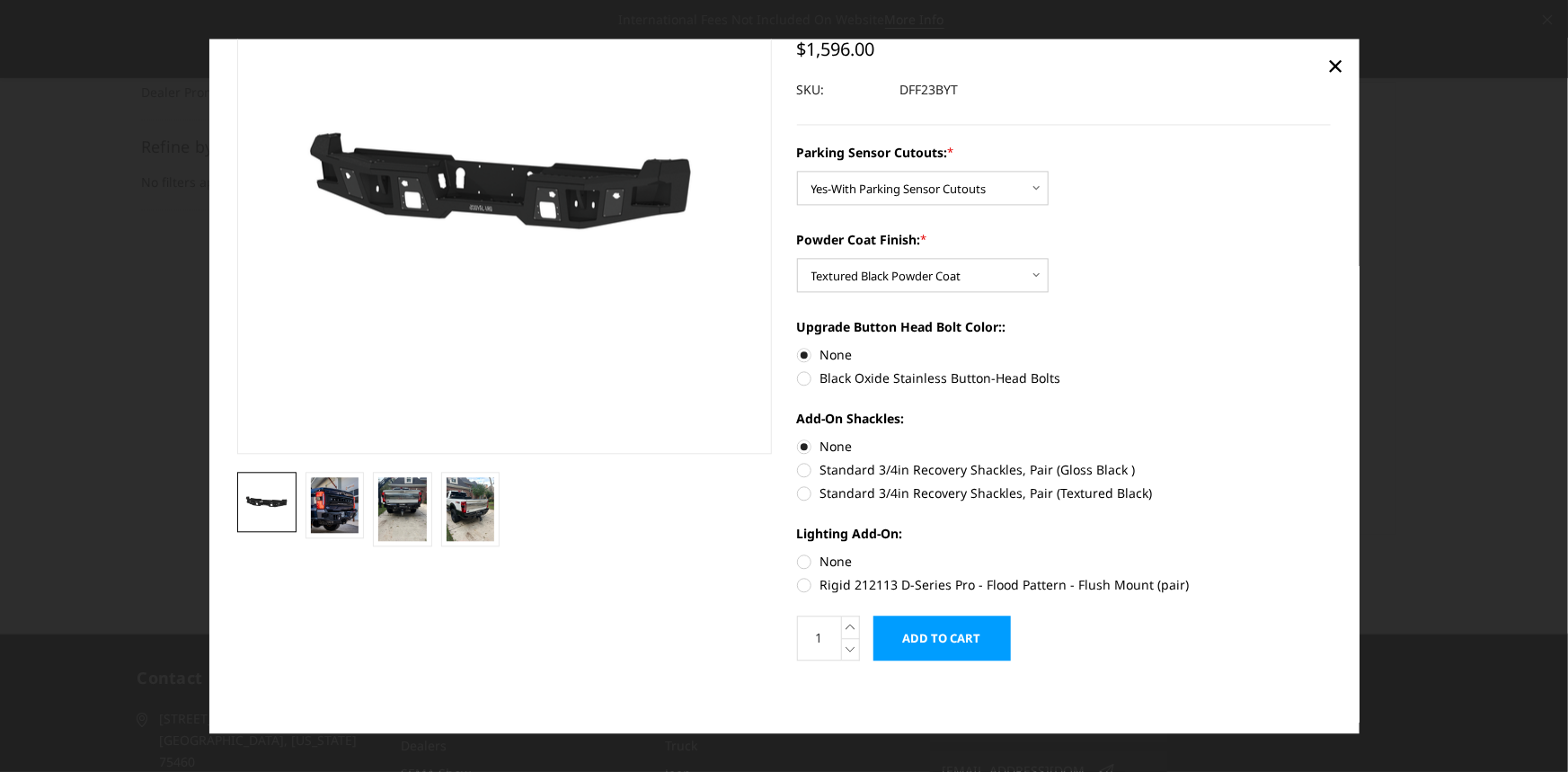
click at [800, 562] on label "None" at bounding box center [1064, 561] width 535 height 19
click at [798, 553] on input "None" at bounding box center [797, 552] width 1 height 1
radio input "true"
click at [474, 493] on img at bounding box center [471, 509] width 49 height 64
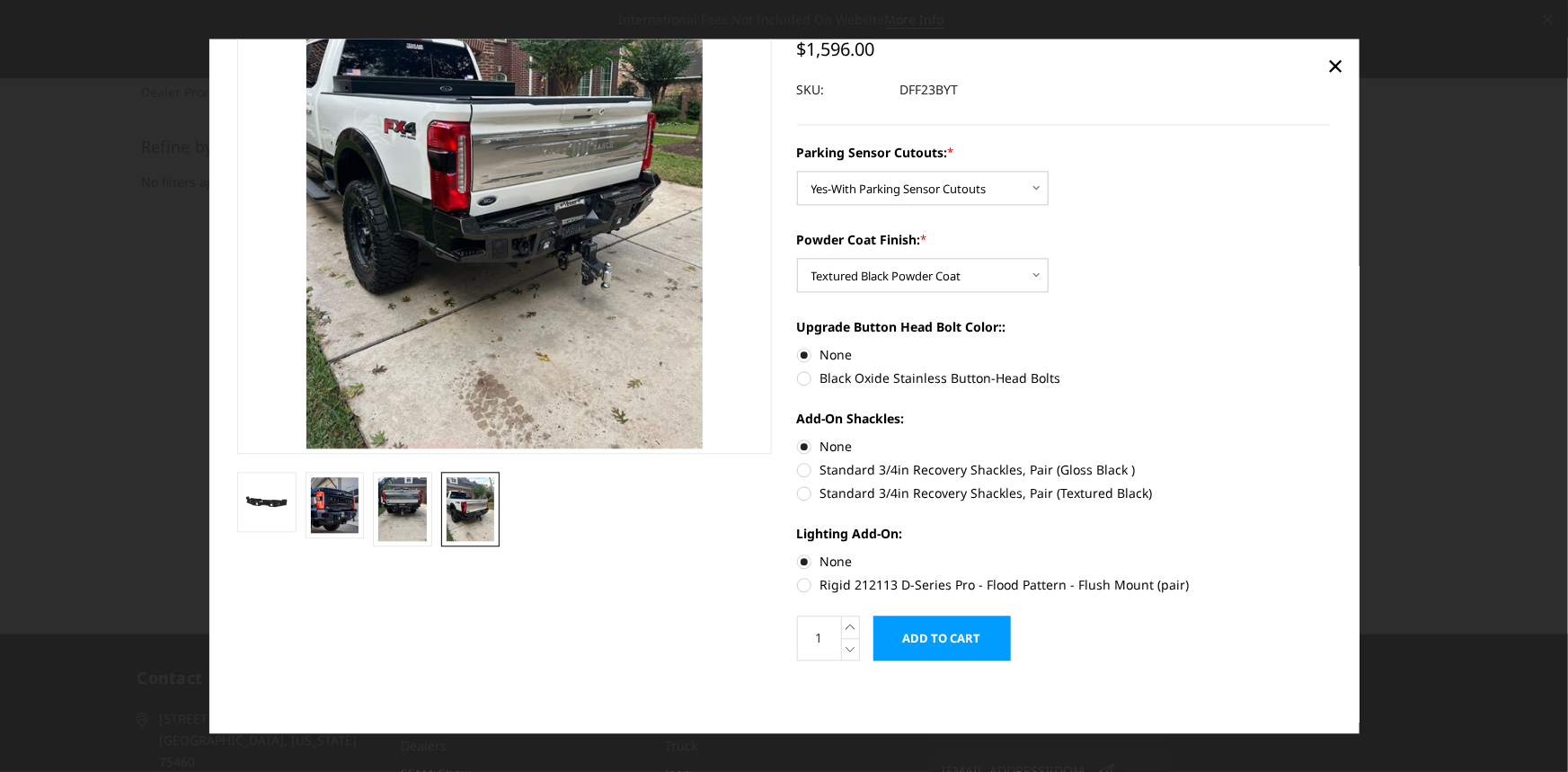
scroll to position [14, 0]
